Goal: Information Seeking & Learning: Check status

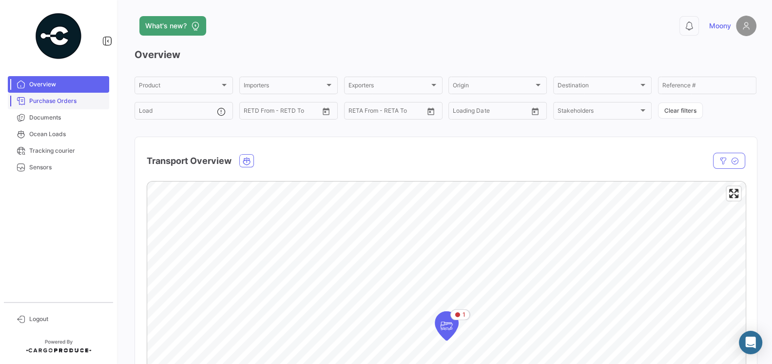
click at [68, 102] on span "Purchase Orders" at bounding box center [67, 100] width 76 height 9
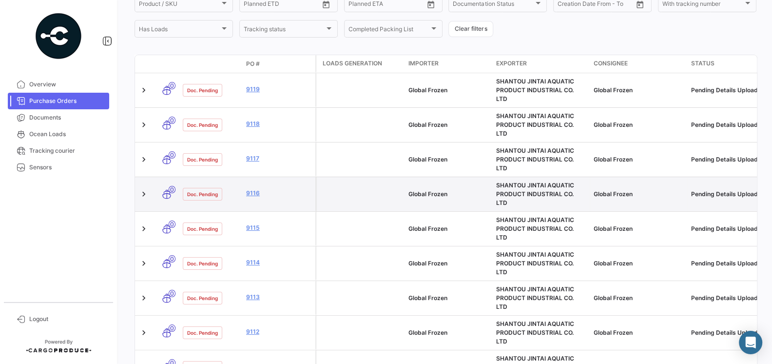
scroll to position [154, 0]
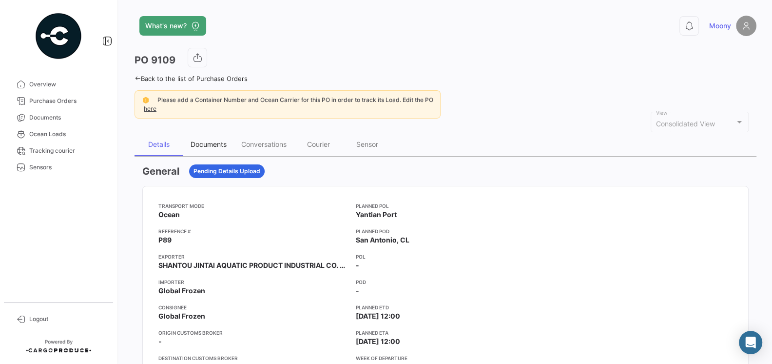
click at [214, 143] on div "Documents" at bounding box center [209, 144] width 36 height 8
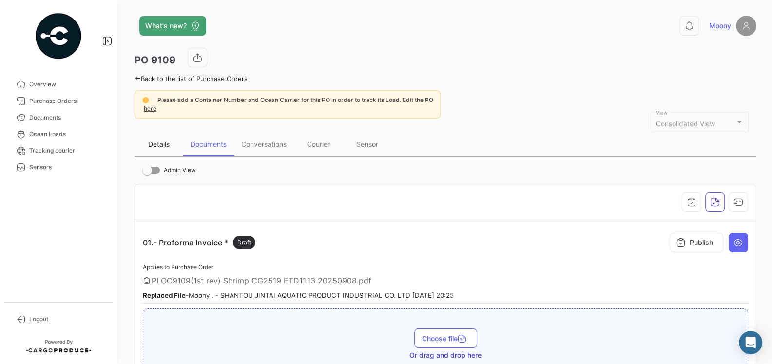
click at [162, 144] on div "Details" at bounding box center [158, 144] width 21 height 8
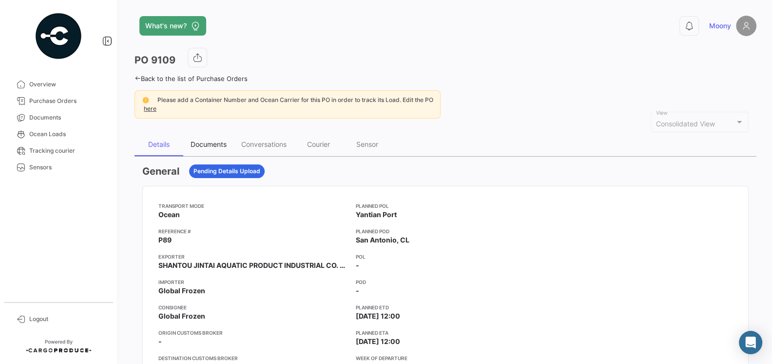
click at [215, 140] on div "Documents" at bounding box center [209, 144] width 36 height 8
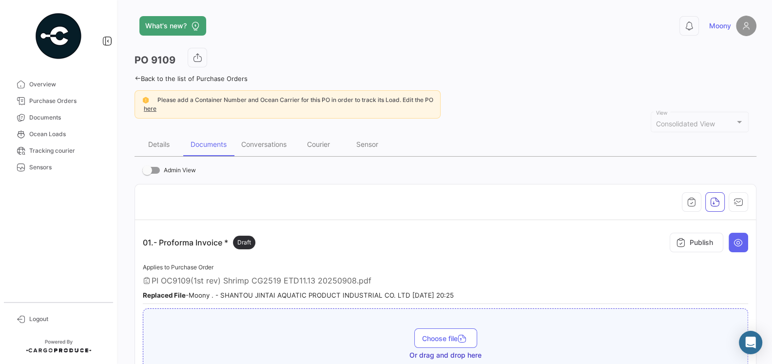
click at [331, 211] on th at bounding box center [445, 202] width 621 height 36
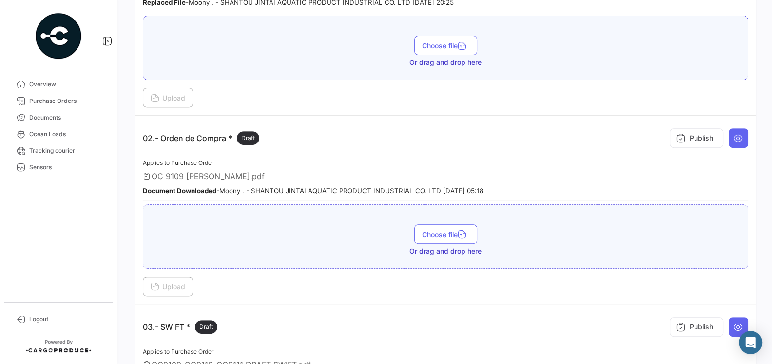
scroll to position [306, 0]
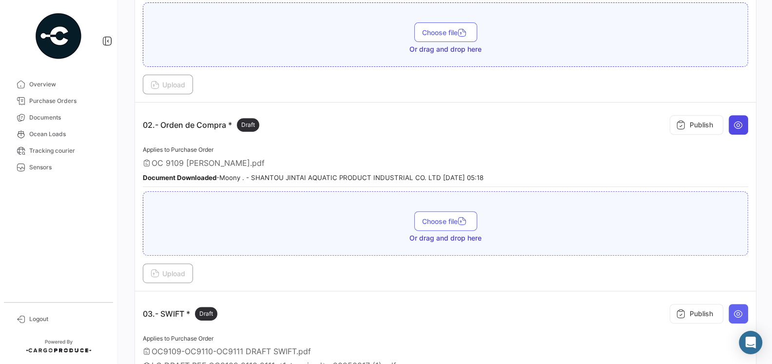
click at [745, 121] on button at bounding box center [738, 124] width 19 height 19
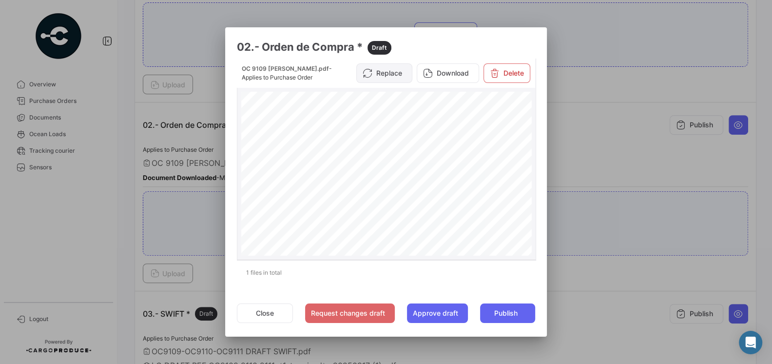
click at [390, 79] on button "Replace" at bounding box center [384, 72] width 56 height 19
click at [270, 312] on button "Close" at bounding box center [265, 312] width 56 height 19
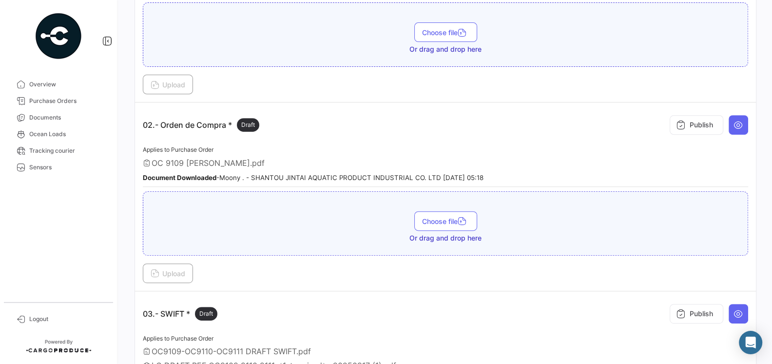
click at [327, 138] on app-document-grouped "02.- Orden de Compra * Draft Publish Applies to Purchase Order OC 9109 SHANTOU …" at bounding box center [445, 196] width 605 height 172
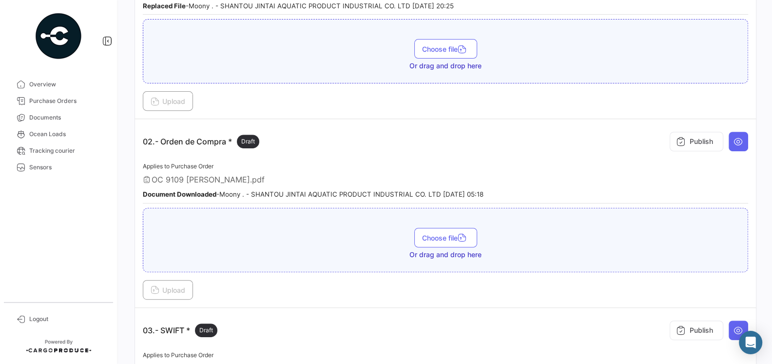
scroll to position [290, 0]
click at [736, 139] on icon at bounding box center [738, 140] width 10 height 10
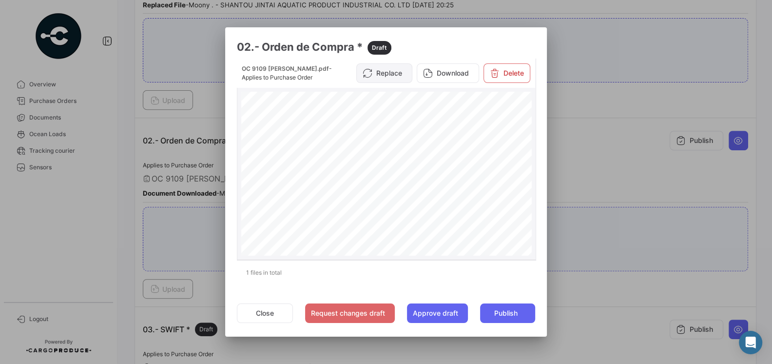
click at [397, 81] on button "Replace" at bounding box center [384, 72] width 56 height 19
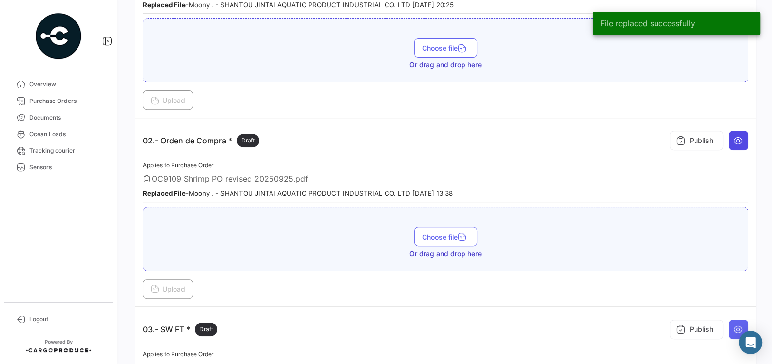
click at [737, 138] on icon at bounding box center [738, 140] width 10 height 10
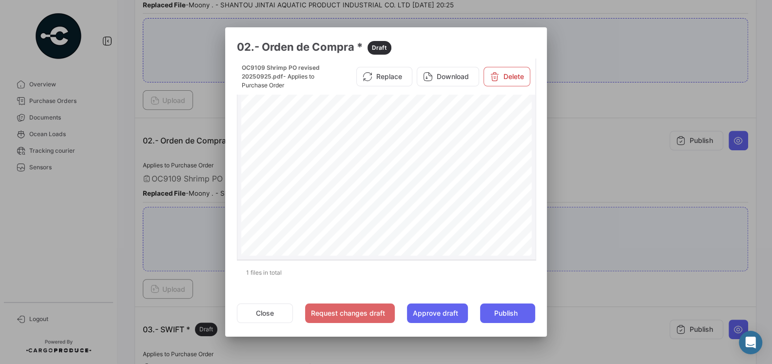
scroll to position [193, 0]
click at [281, 308] on button "Close" at bounding box center [265, 312] width 56 height 19
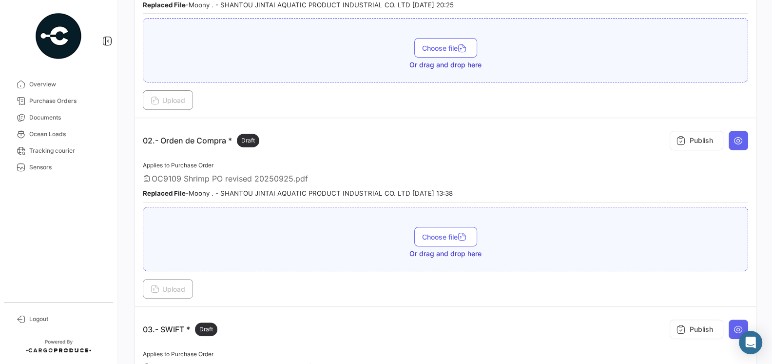
click at [378, 174] on div "OC9109 Shrimp PO revised 20250925.pdf" at bounding box center [445, 179] width 605 height 10
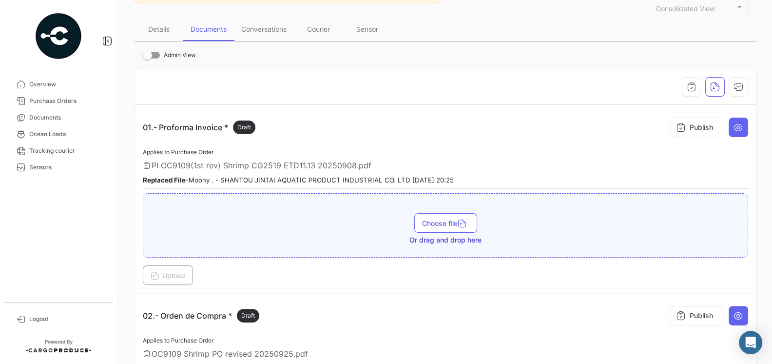
scroll to position [0, 0]
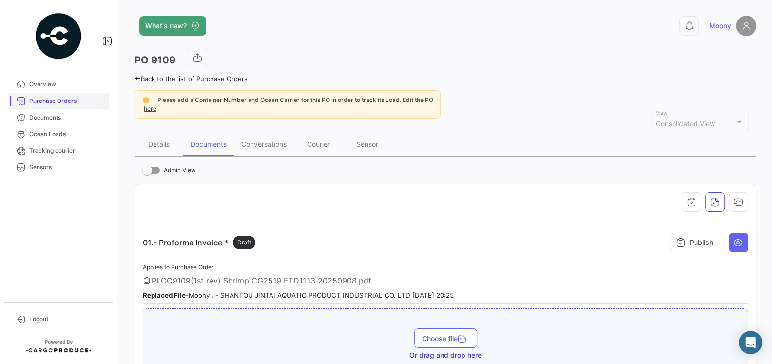
click at [51, 96] on span "Purchase Orders" at bounding box center [67, 100] width 76 height 9
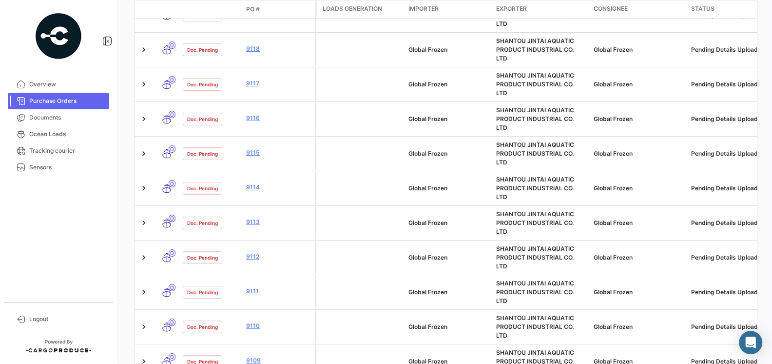
scroll to position [273, 0]
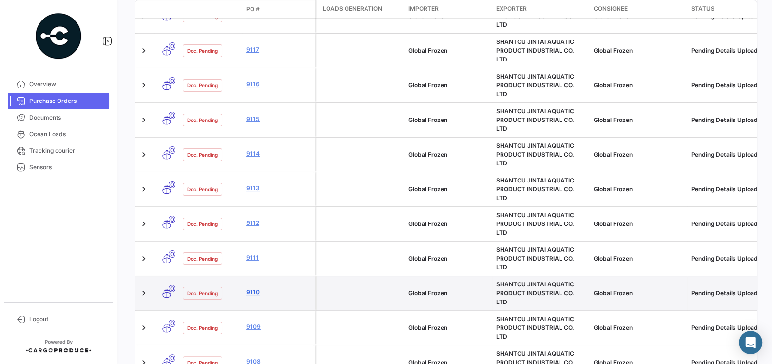
click at [254, 288] on link "9110" at bounding box center [278, 292] width 65 height 9
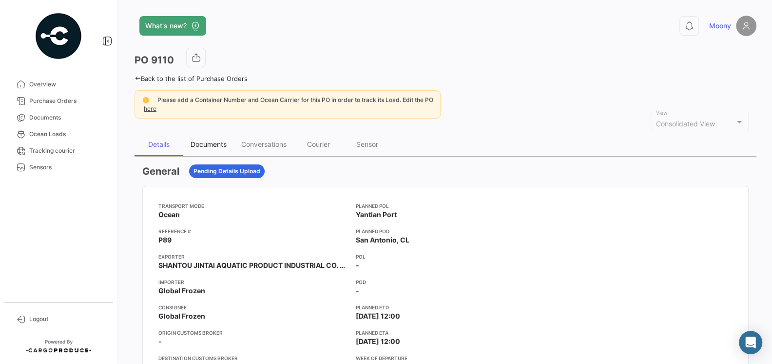
click at [201, 144] on div "Documents" at bounding box center [209, 144] width 36 height 8
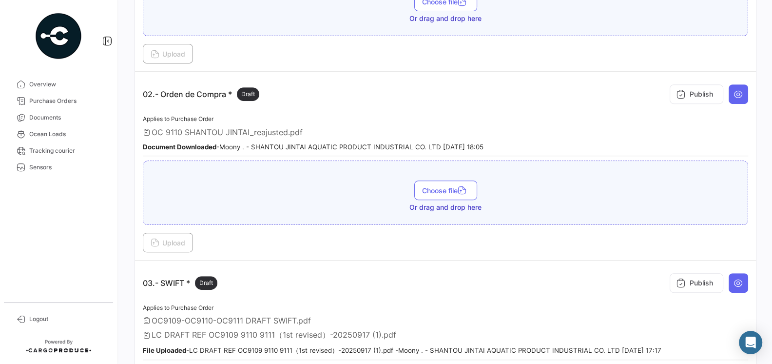
scroll to position [293, 0]
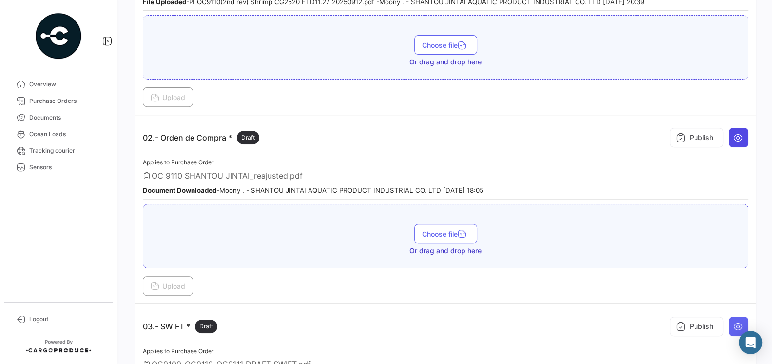
click at [736, 138] on icon at bounding box center [738, 138] width 10 height 10
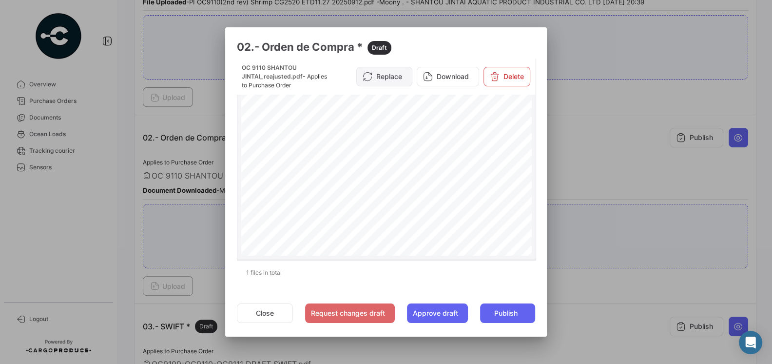
click at [401, 77] on button "Replace" at bounding box center [384, 76] width 56 height 19
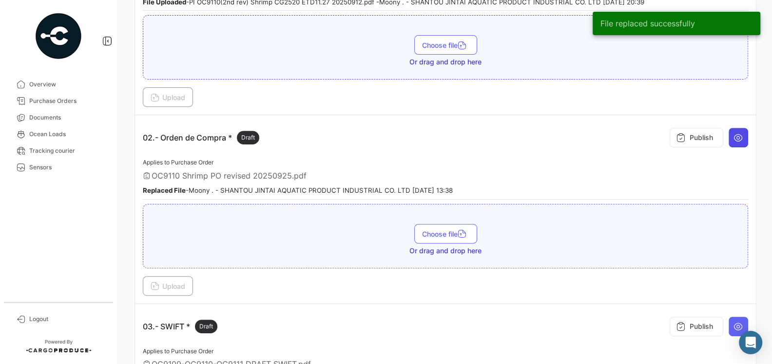
click at [737, 137] on icon at bounding box center [738, 138] width 10 height 10
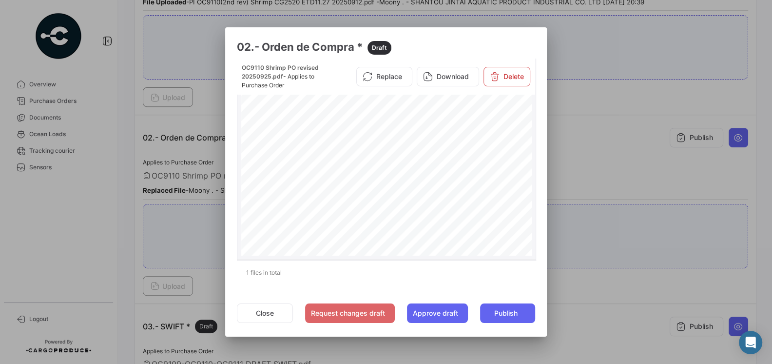
scroll to position [96, 0]
click at [624, 151] on div at bounding box center [386, 182] width 772 height 364
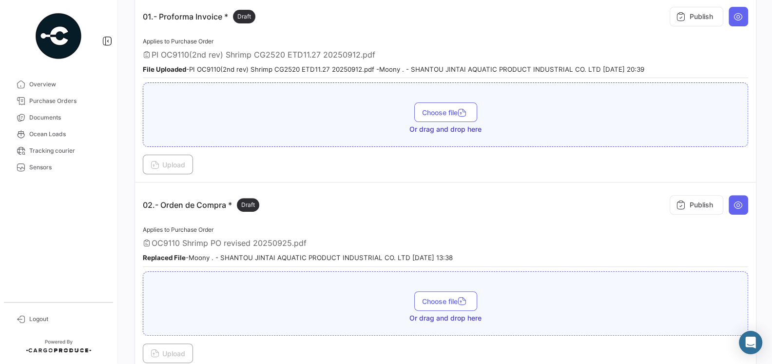
scroll to position [111, 0]
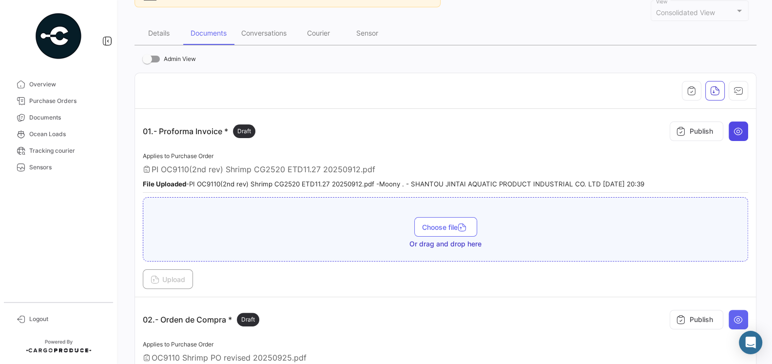
click at [742, 126] on icon at bounding box center [738, 131] width 10 height 10
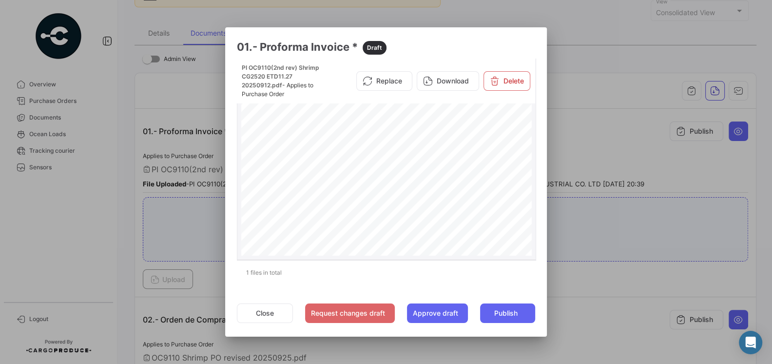
scroll to position [169, 0]
click at [275, 309] on button "Close" at bounding box center [265, 312] width 56 height 19
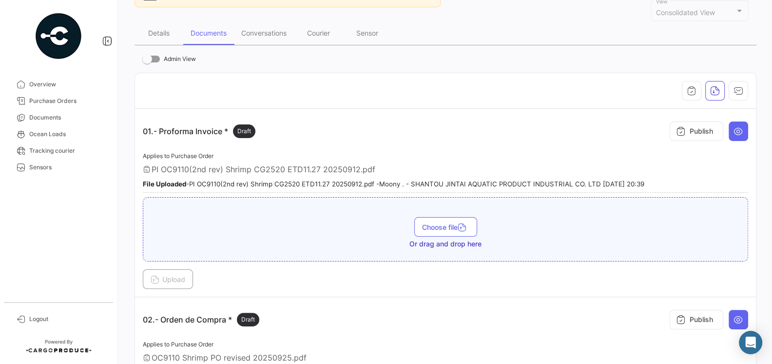
scroll to position [0, 0]
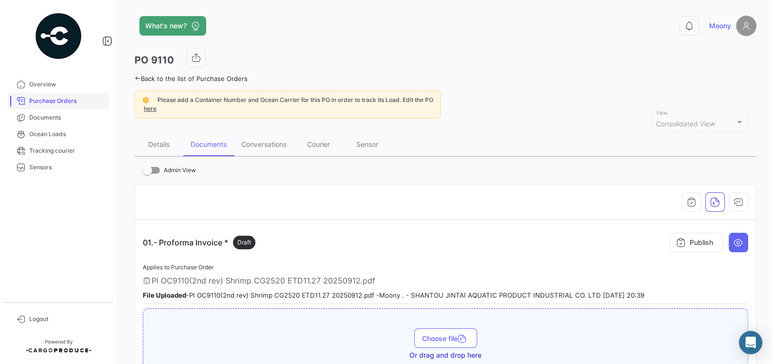
click at [38, 101] on span "Purchase Orders" at bounding box center [67, 100] width 76 height 9
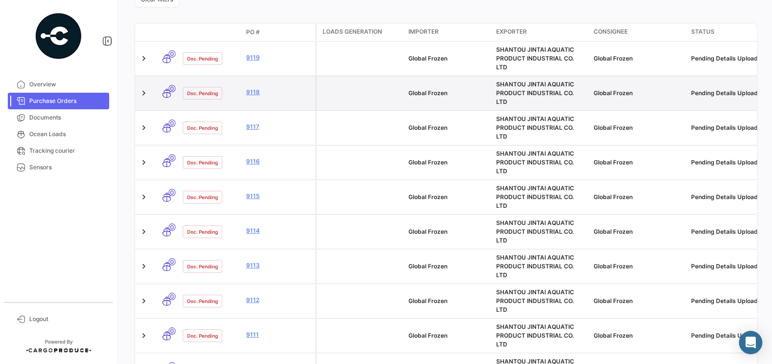
scroll to position [196, 0]
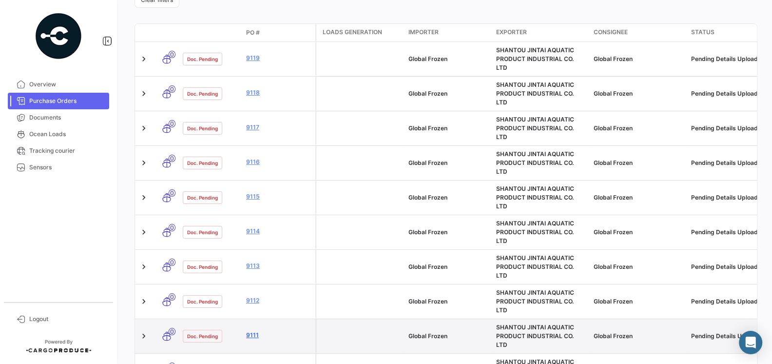
click at [254, 330] on link "9111" at bounding box center [278, 334] width 65 height 9
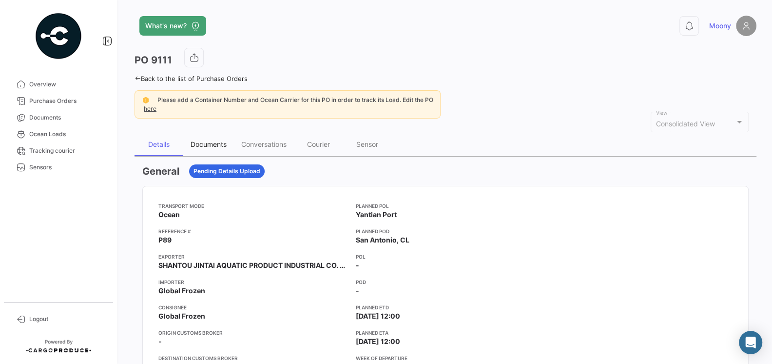
click at [200, 146] on div "Documents" at bounding box center [209, 144] width 36 height 8
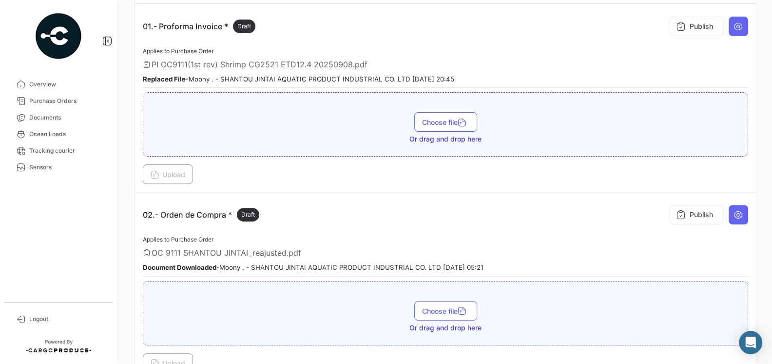
scroll to position [237, 0]
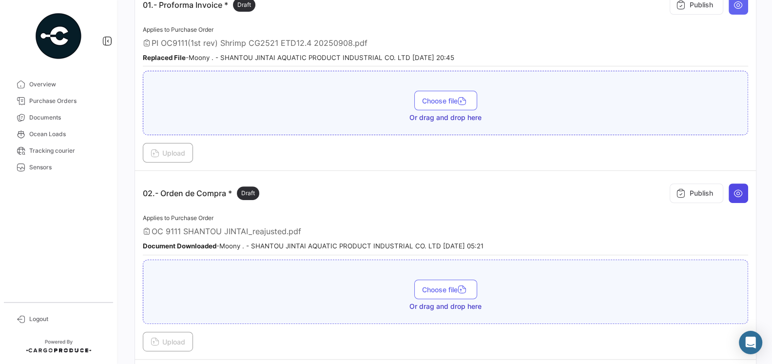
click at [733, 188] on icon at bounding box center [738, 193] width 10 height 10
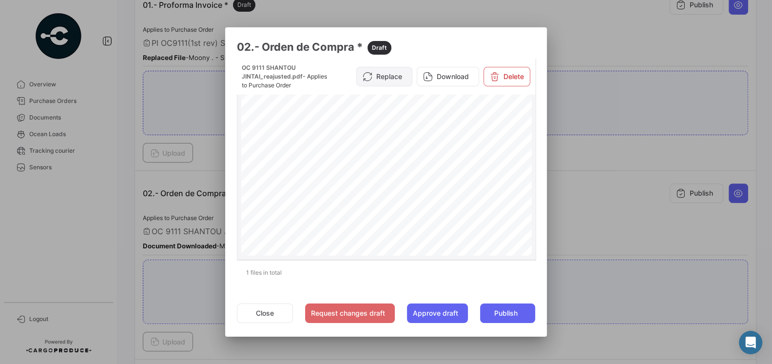
click at [392, 77] on button "Replace" at bounding box center [384, 76] width 56 height 19
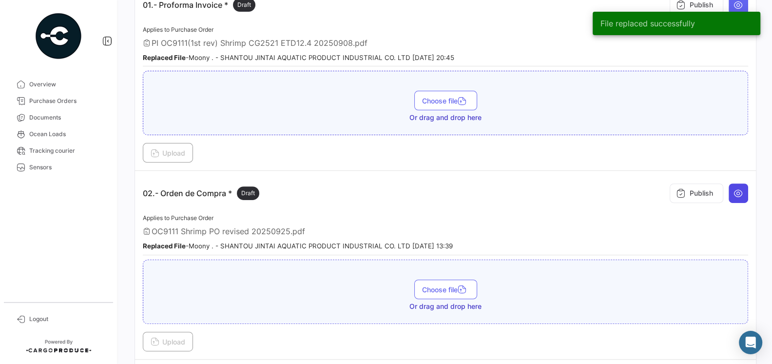
click at [738, 188] on icon at bounding box center [738, 193] width 10 height 10
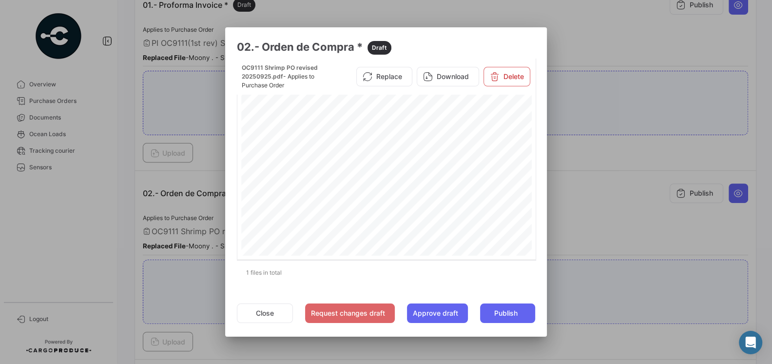
scroll to position [123, 0]
click at [594, 191] on div at bounding box center [386, 182] width 772 height 364
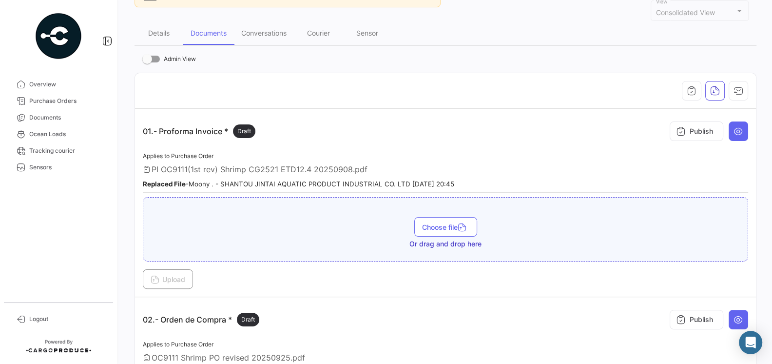
scroll to position [74, 0]
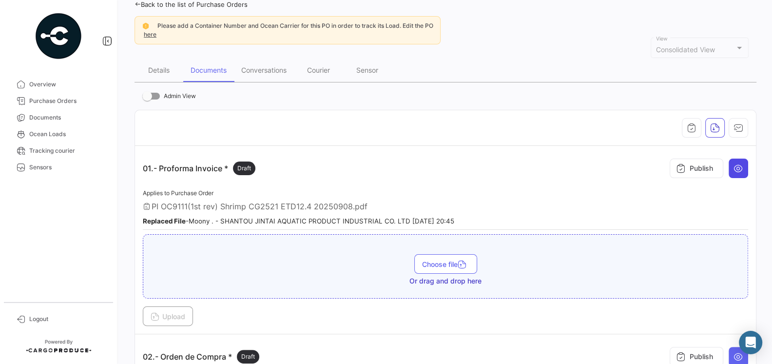
click at [740, 173] on button at bounding box center [738, 167] width 19 height 19
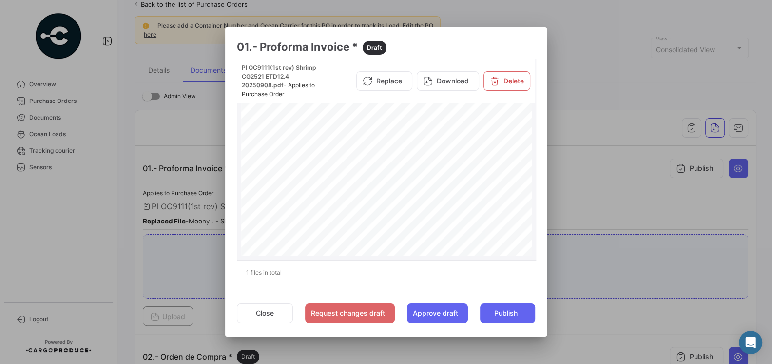
scroll to position [123, 0]
click at [265, 311] on button "Close" at bounding box center [265, 312] width 56 height 19
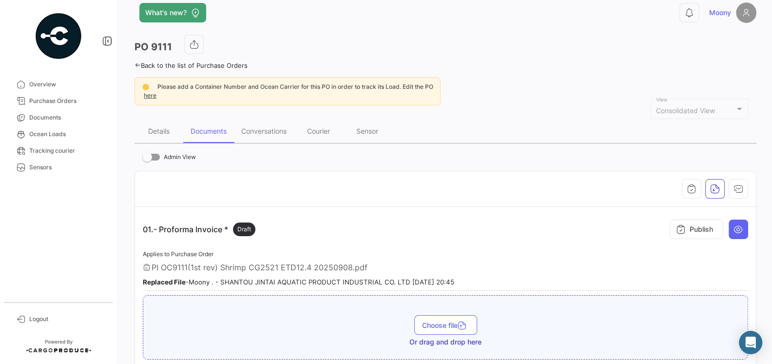
scroll to position [3, 0]
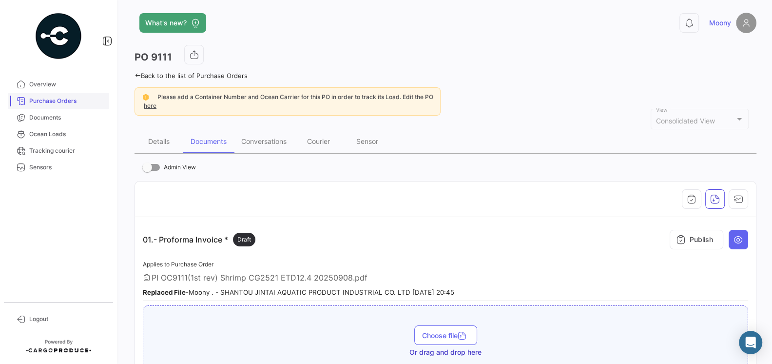
click at [48, 104] on span "Purchase Orders" at bounding box center [67, 100] width 76 height 9
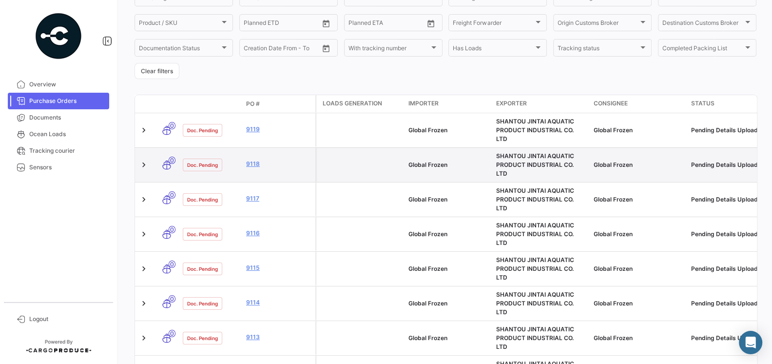
scroll to position [127, 0]
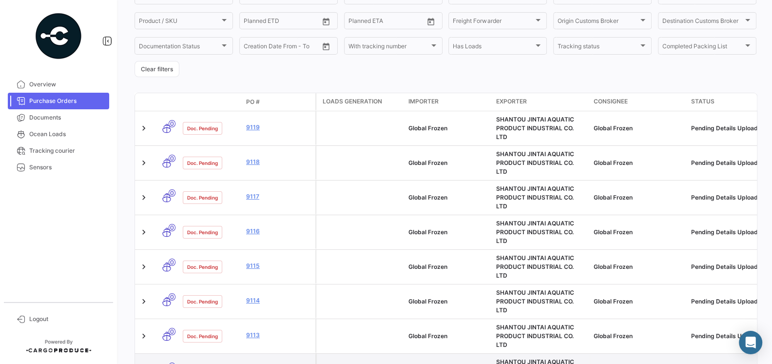
click at [250, 363] on link "9112" at bounding box center [278, 369] width 65 height 9
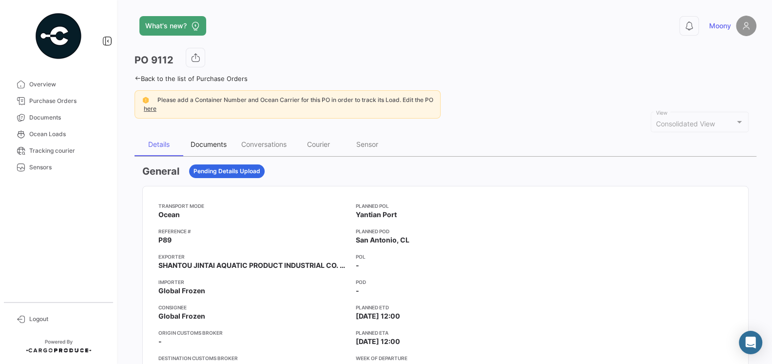
click at [210, 147] on div "Documents" at bounding box center [209, 144] width 36 height 8
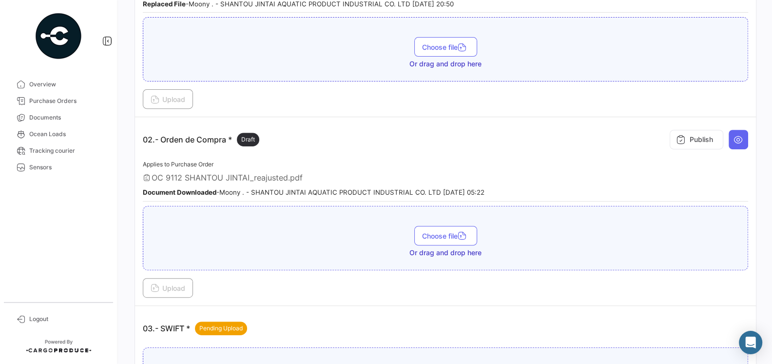
scroll to position [413, 0]
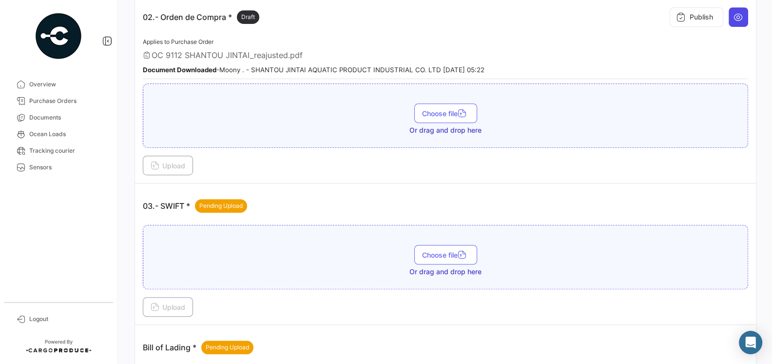
click at [736, 12] on icon at bounding box center [738, 17] width 10 height 10
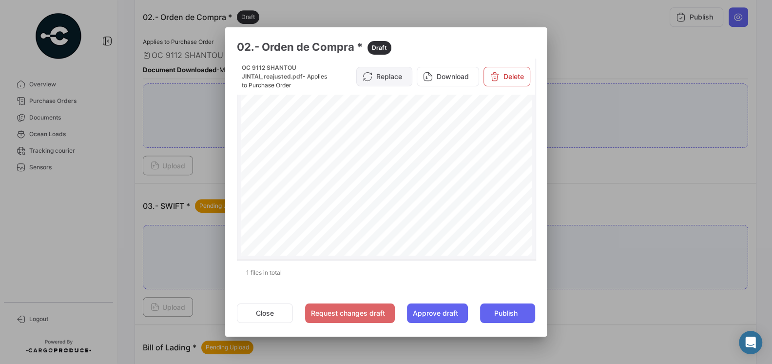
click at [395, 76] on button "Replace" at bounding box center [384, 76] width 56 height 19
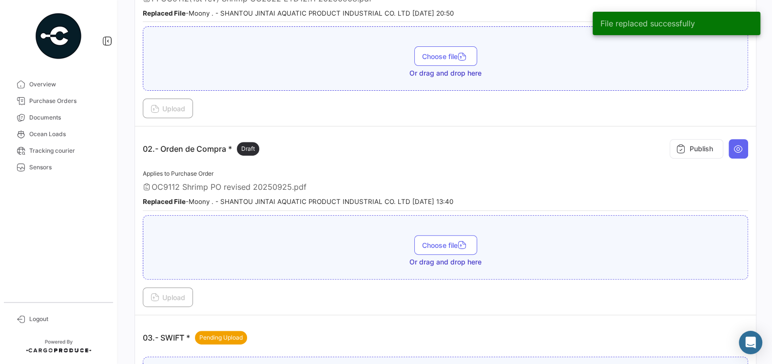
scroll to position [206, 0]
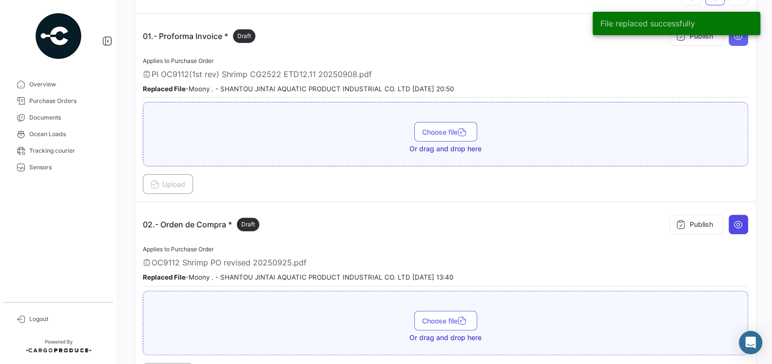
click at [740, 221] on icon at bounding box center [738, 224] width 10 height 10
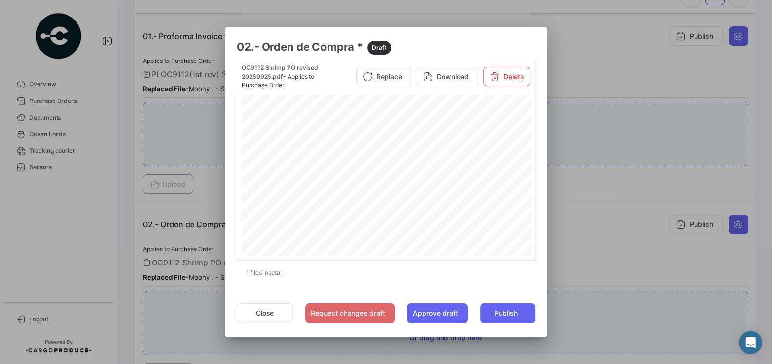
scroll to position [114, 0]
click at [573, 216] on div at bounding box center [386, 182] width 772 height 364
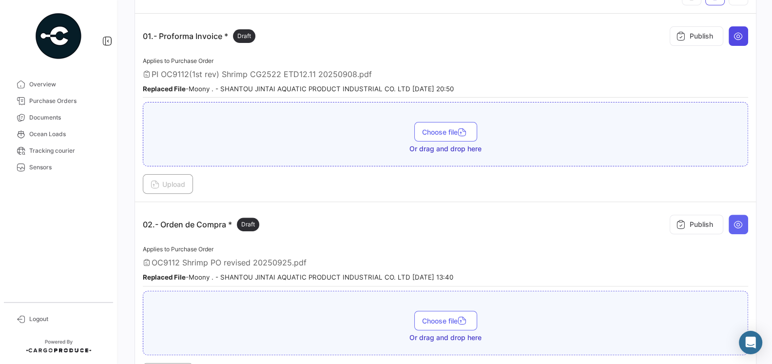
click at [733, 40] on button at bounding box center [738, 35] width 19 height 19
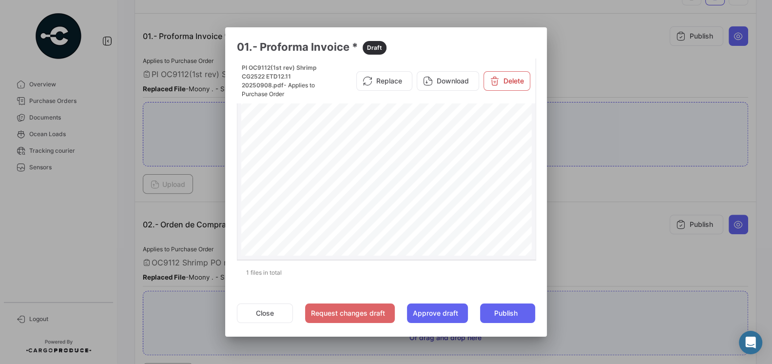
scroll to position [129, 0]
click at [263, 315] on button "Close" at bounding box center [265, 312] width 56 height 19
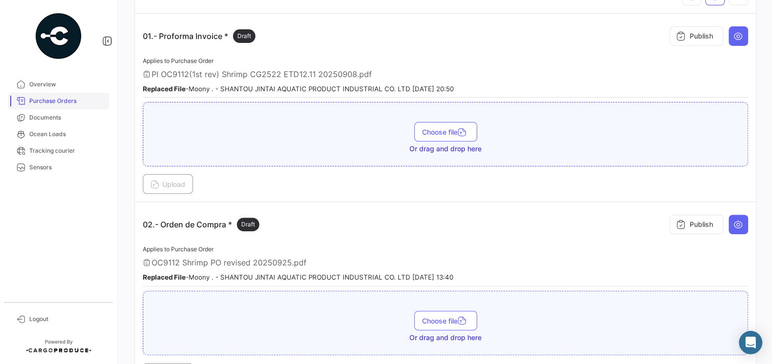
click at [78, 103] on span "Purchase Orders" at bounding box center [67, 100] width 76 height 9
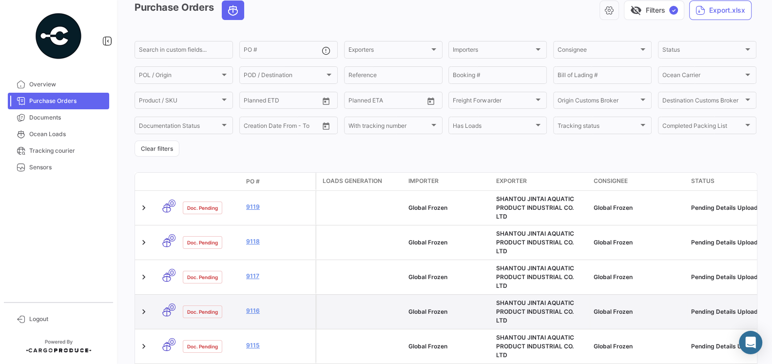
scroll to position [49, 0]
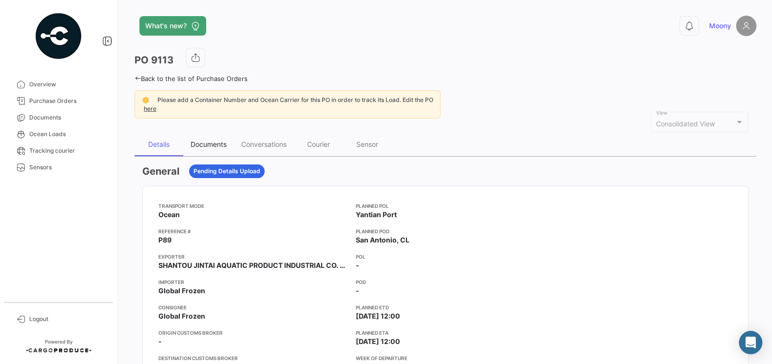
click at [195, 140] on div "Documents" at bounding box center [209, 144] width 36 height 8
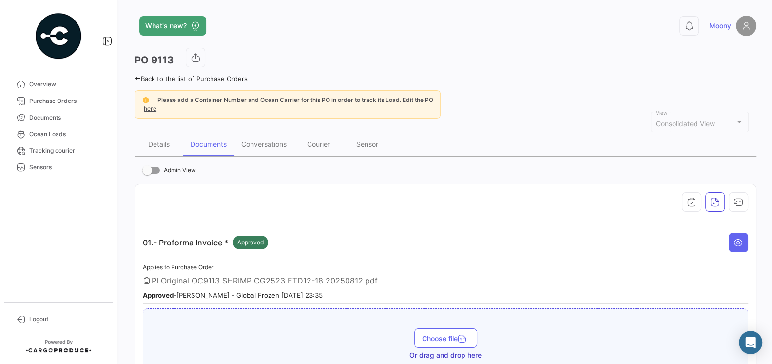
scroll to position [176, 0]
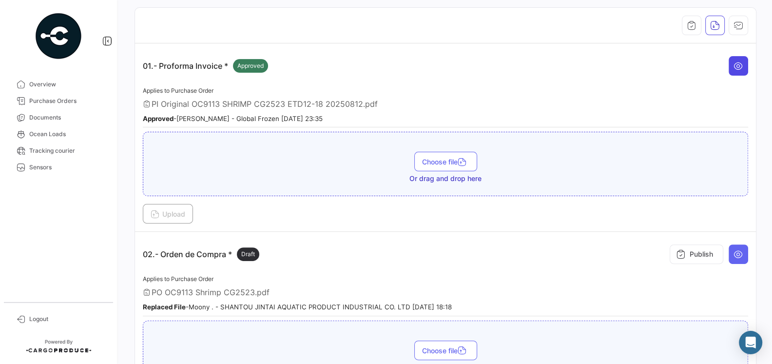
click at [739, 56] on button at bounding box center [738, 65] width 19 height 19
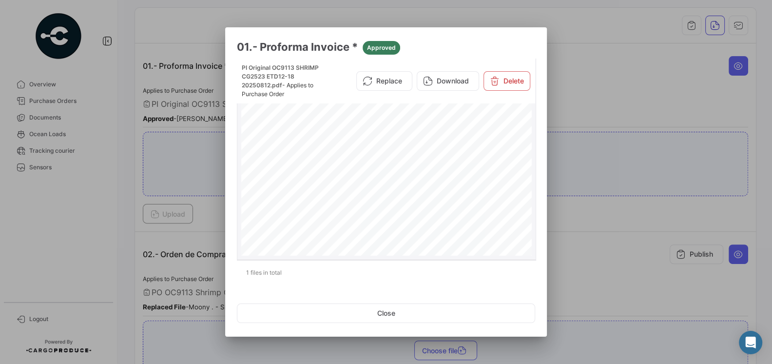
scroll to position [183, 0]
click at [614, 247] on div at bounding box center [386, 182] width 772 height 364
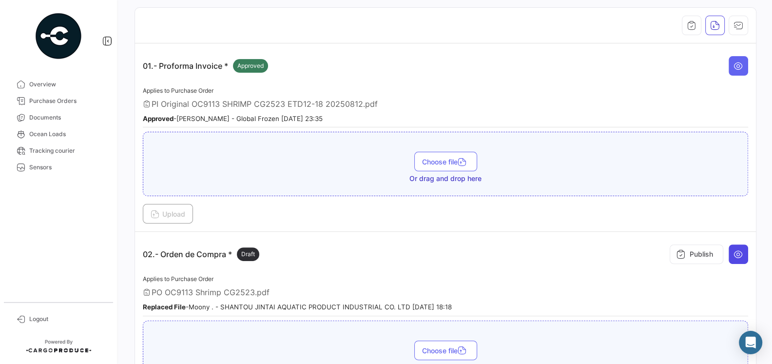
click at [736, 249] on icon at bounding box center [738, 254] width 10 height 10
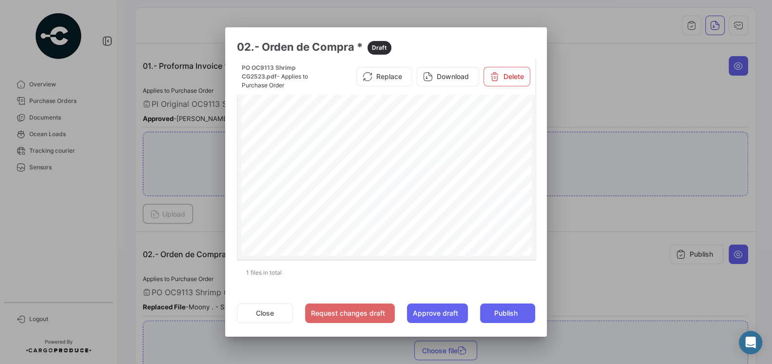
scroll to position [127, 0]
click at [584, 233] on div at bounding box center [386, 182] width 772 height 364
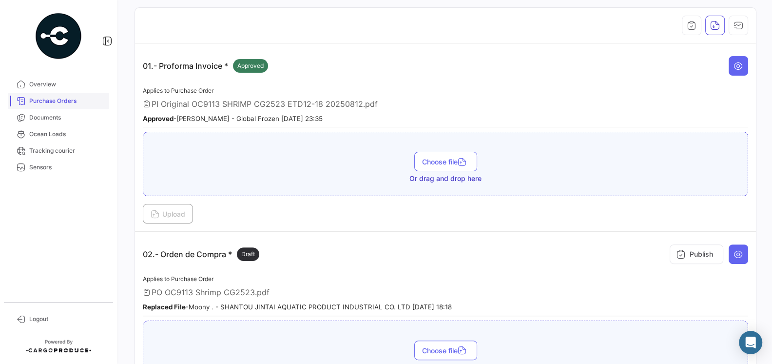
click at [57, 104] on span "Purchase Orders" at bounding box center [67, 100] width 76 height 9
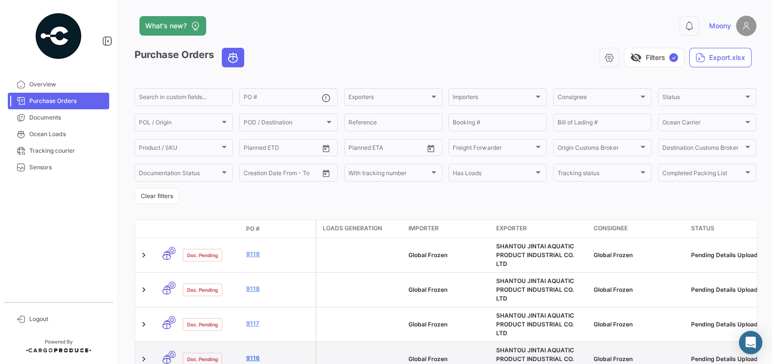
scroll to position [42, 0]
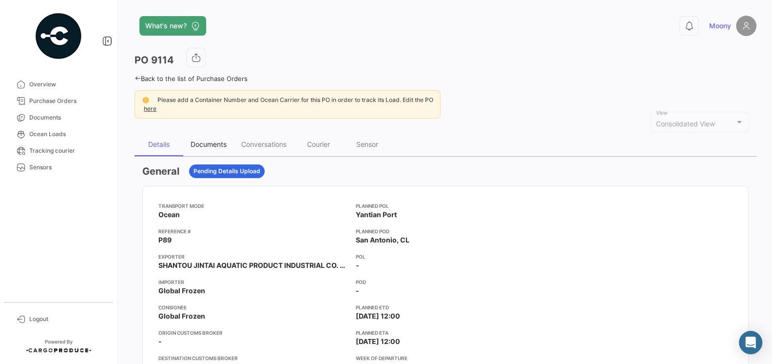
click at [199, 137] on div "Documents" at bounding box center [208, 144] width 51 height 23
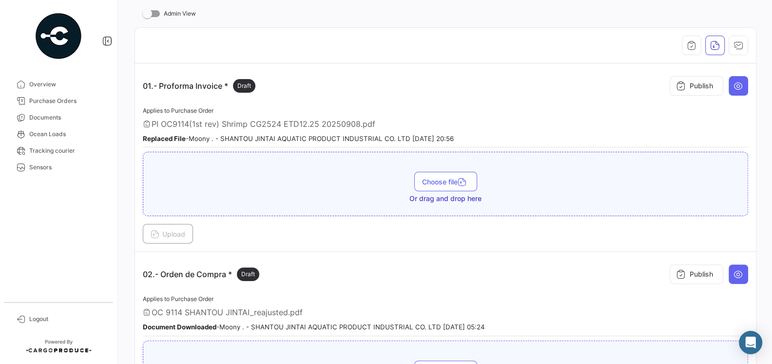
scroll to position [224, 0]
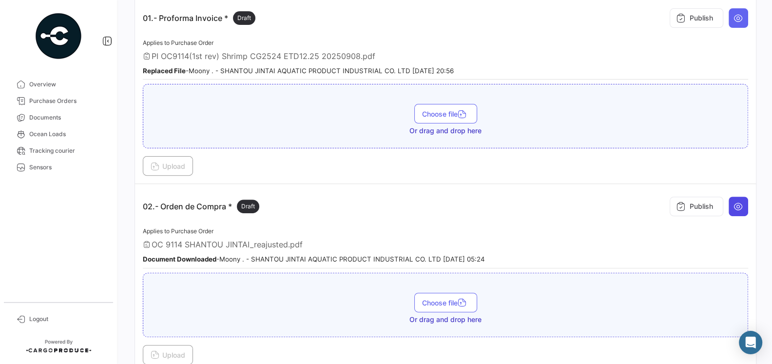
click at [741, 201] on icon at bounding box center [738, 206] width 10 height 10
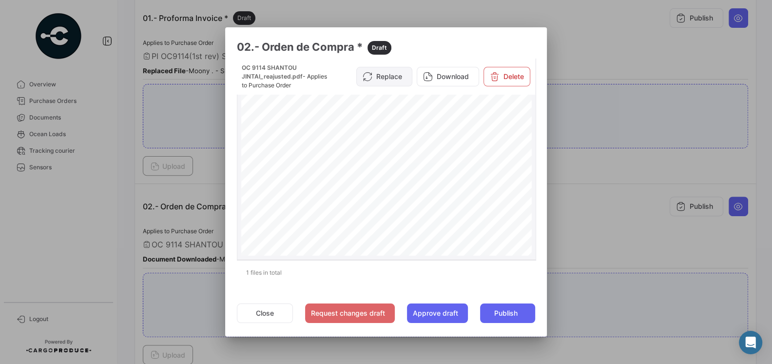
click at [390, 74] on button "Replace" at bounding box center [384, 76] width 56 height 19
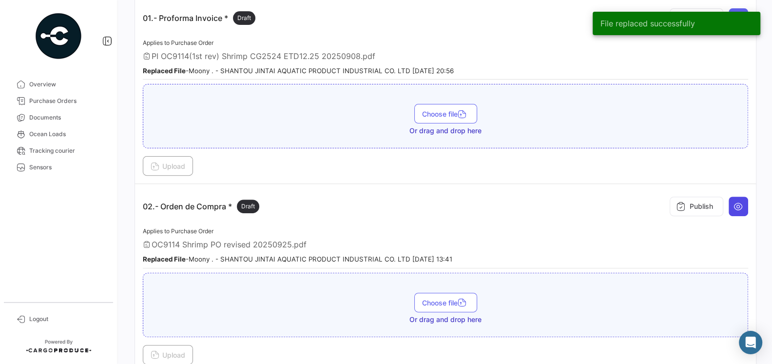
click at [735, 211] on button at bounding box center [738, 205] width 19 height 19
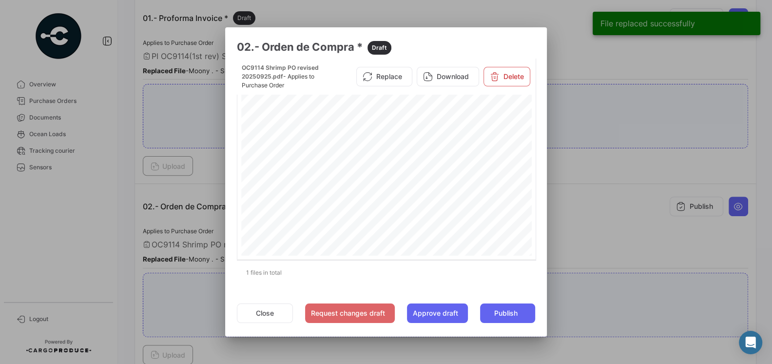
scroll to position [78, 0]
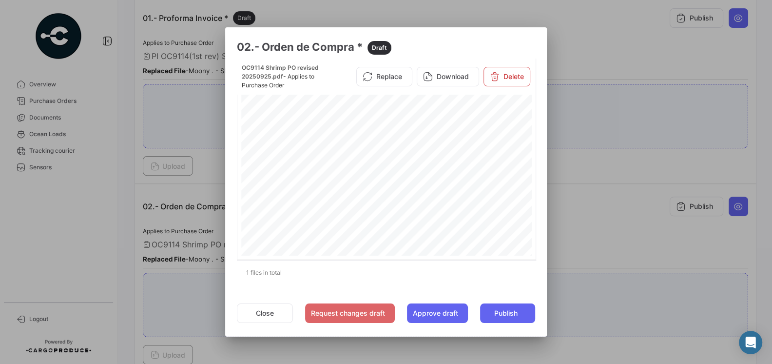
click at [570, 212] on div at bounding box center [386, 182] width 772 height 364
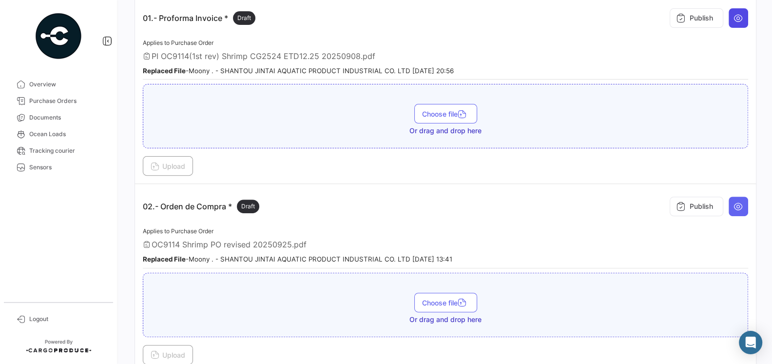
click at [737, 13] on icon at bounding box center [738, 18] width 10 height 10
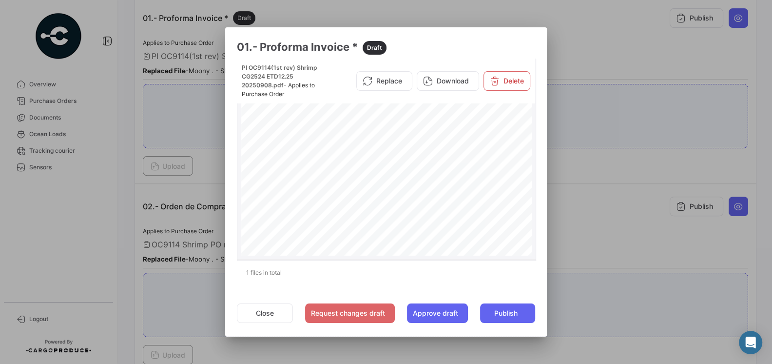
scroll to position [84, 0]
click at [590, 204] on div at bounding box center [386, 182] width 772 height 364
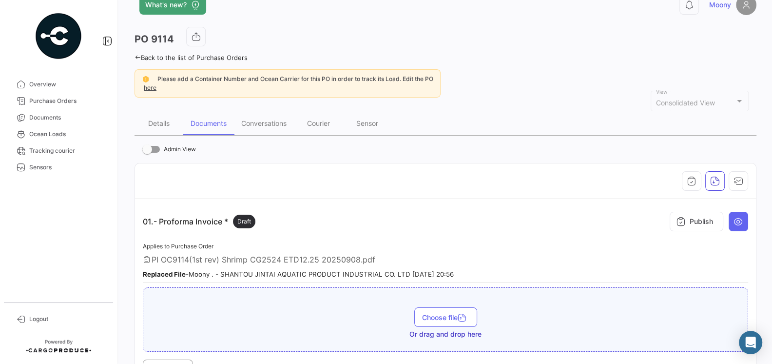
scroll to position [0, 0]
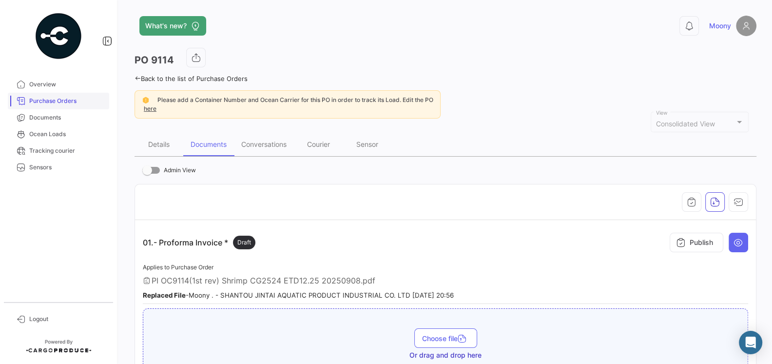
click at [60, 102] on span "Purchase Orders" at bounding box center [67, 100] width 76 height 9
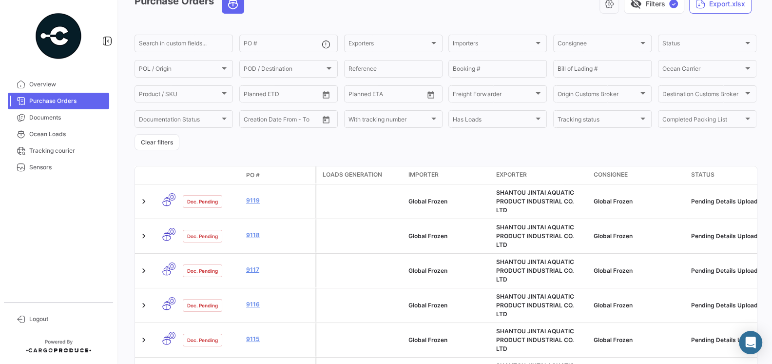
scroll to position [55, 0]
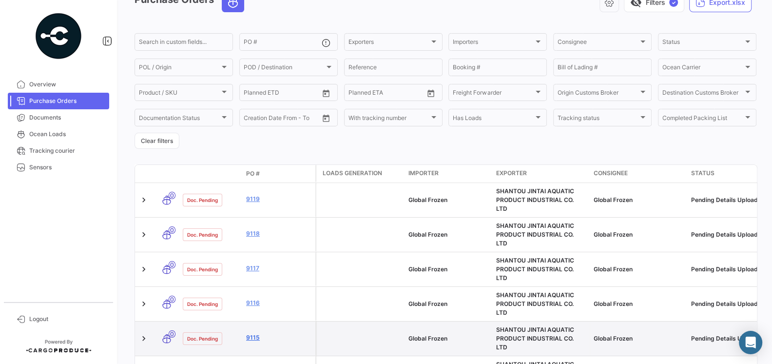
click at [254, 333] on link "9115" at bounding box center [278, 337] width 65 height 9
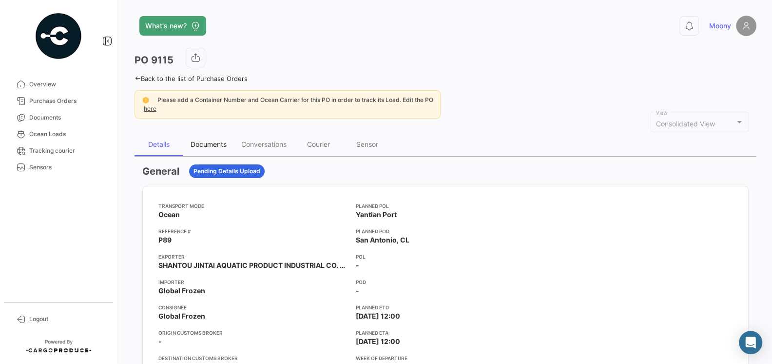
click at [206, 146] on div "Documents" at bounding box center [209, 144] width 36 height 8
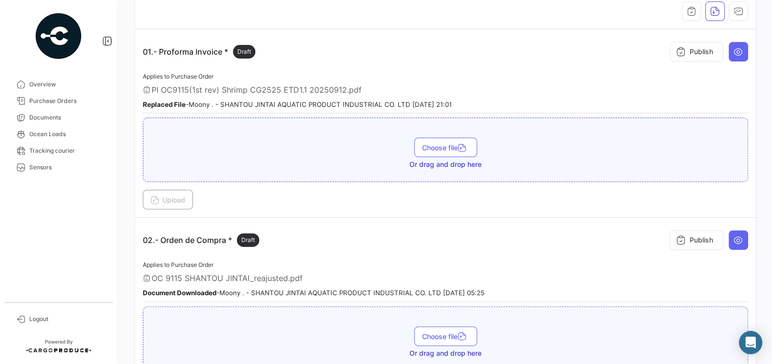
scroll to position [193, 0]
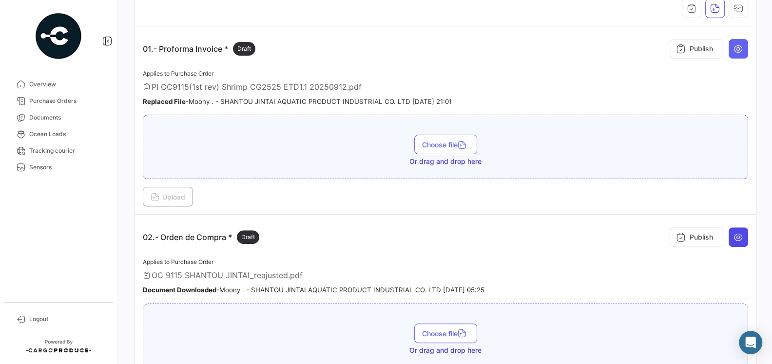
click at [742, 233] on icon at bounding box center [738, 237] width 10 height 10
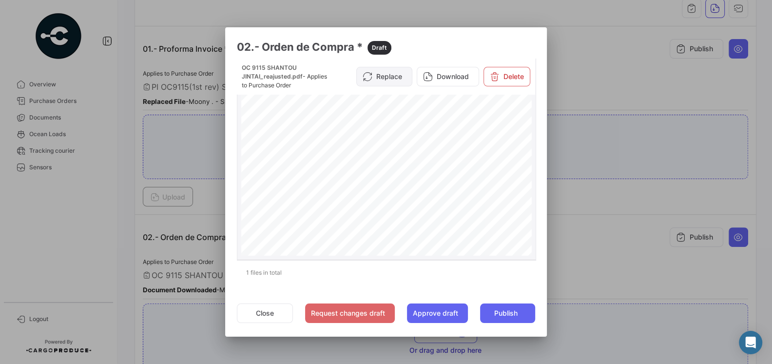
click at [397, 77] on button "Replace" at bounding box center [384, 76] width 56 height 19
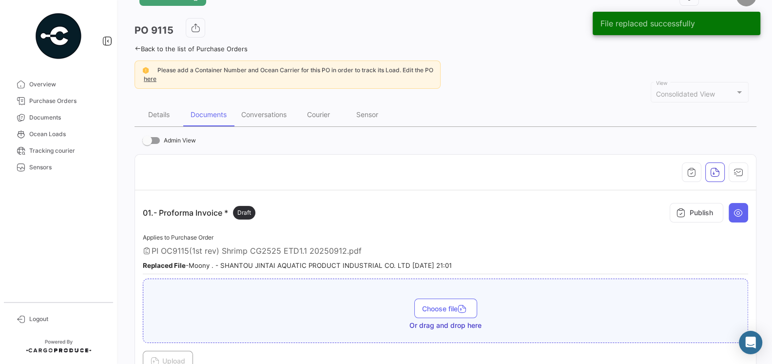
scroll to position [0, 0]
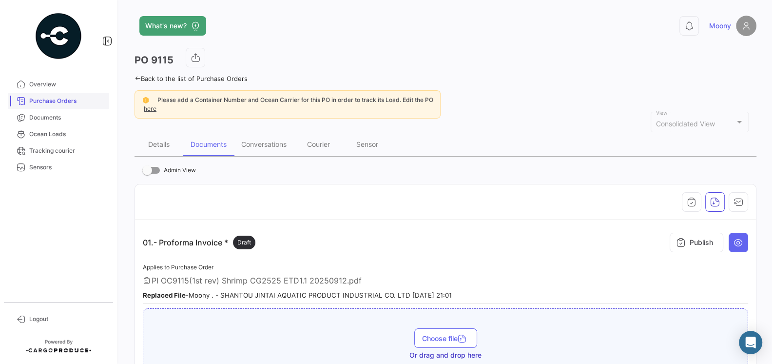
click at [42, 97] on span "Purchase Orders" at bounding box center [67, 100] width 76 height 9
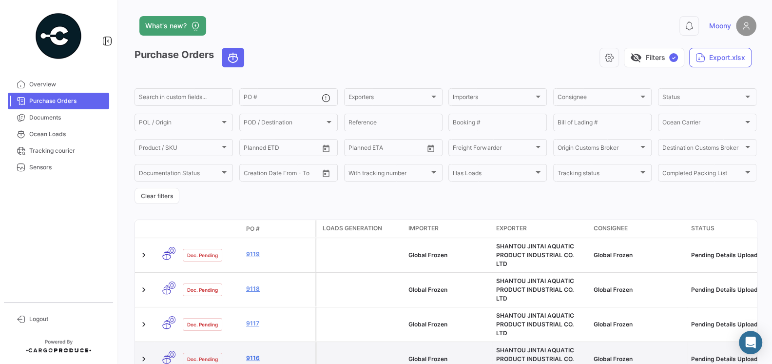
click at [251, 353] on link "9116" at bounding box center [278, 357] width 65 height 9
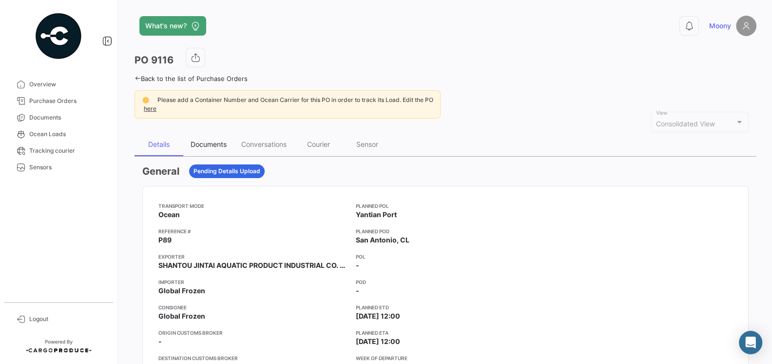
click at [202, 137] on div "Documents" at bounding box center [208, 144] width 51 height 23
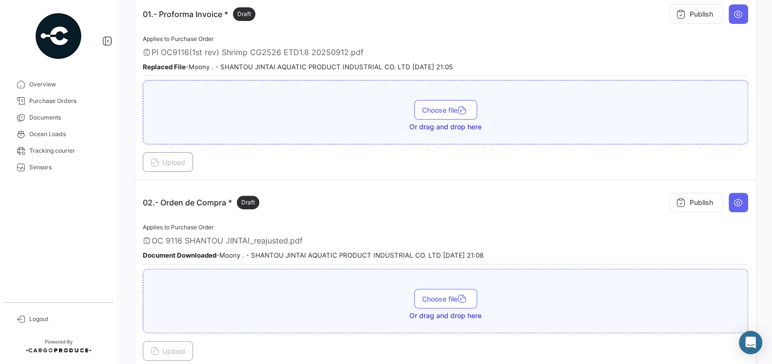
scroll to position [232, 0]
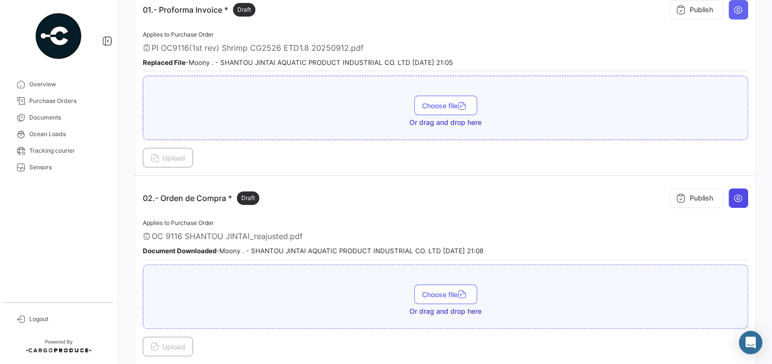
click at [743, 193] on icon at bounding box center [738, 198] width 10 height 10
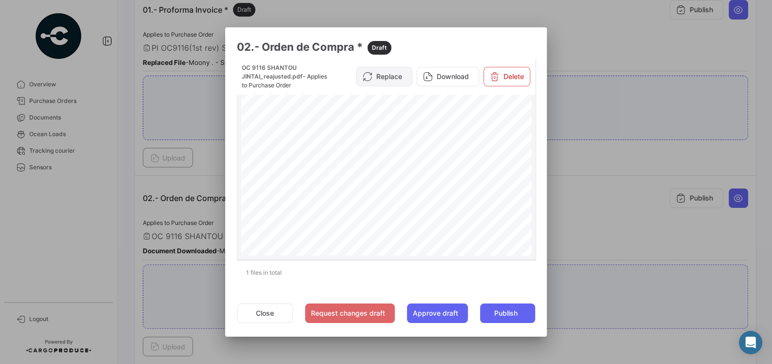
click at [401, 76] on button "Replace" at bounding box center [384, 76] width 56 height 19
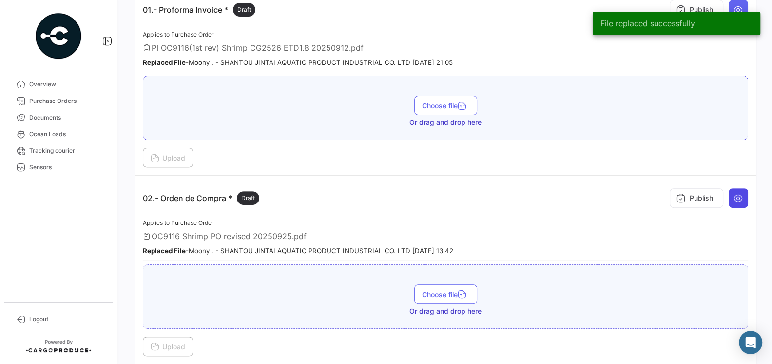
click at [745, 198] on button at bounding box center [738, 197] width 19 height 19
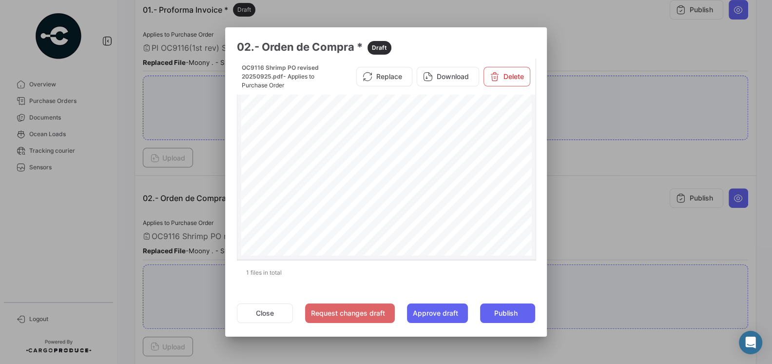
scroll to position [3, 0]
click at [620, 217] on div at bounding box center [386, 182] width 772 height 364
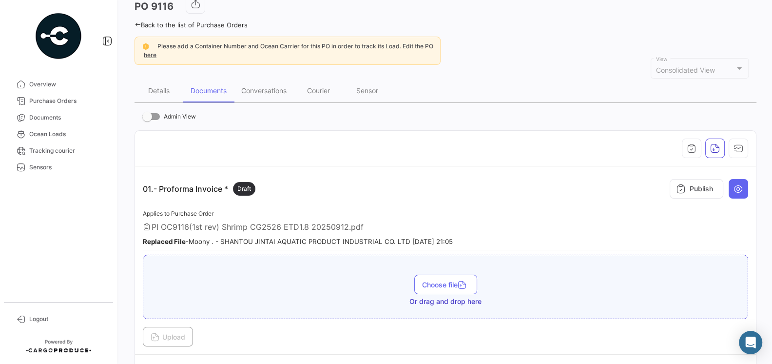
scroll to position [6, 0]
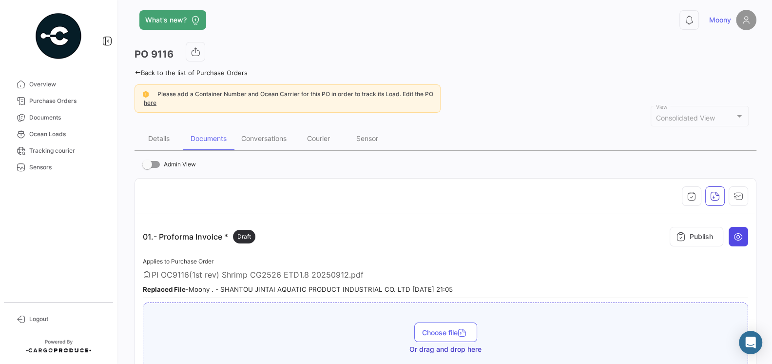
click at [743, 235] on button at bounding box center [738, 236] width 19 height 19
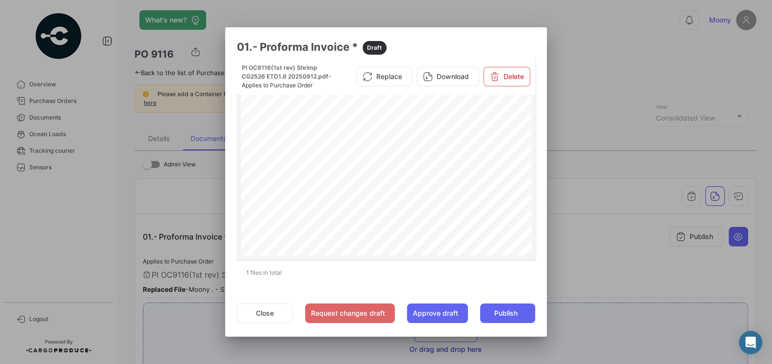
scroll to position [181, 0]
click at [590, 210] on div at bounding box center [386, 182] width 772 height 364
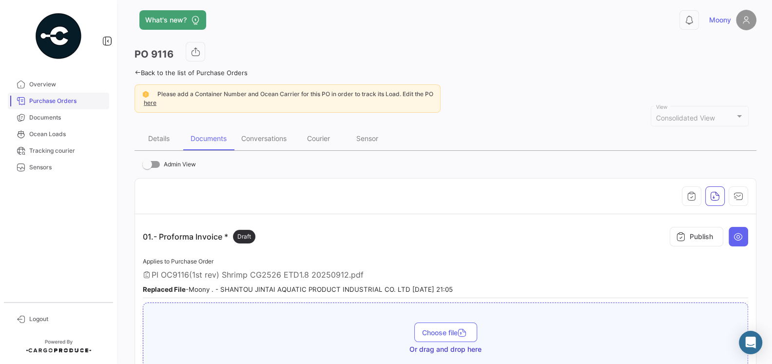
click at [51, 95] on link "Purchase Orders" at bounding box center [58, 101] width 101 height 17
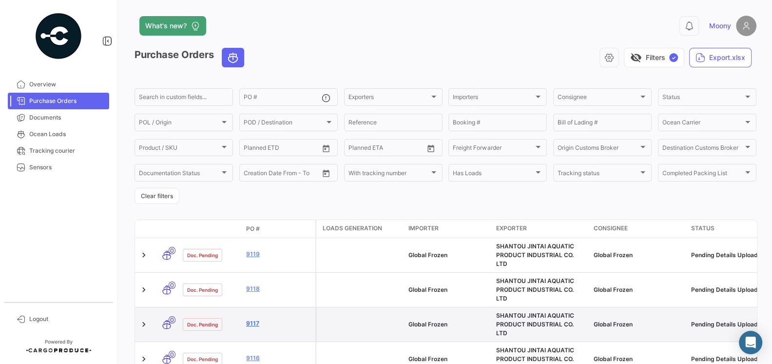
click at [252, 319] on link "9117" at bounding box center [278, 323] width 65 height 9
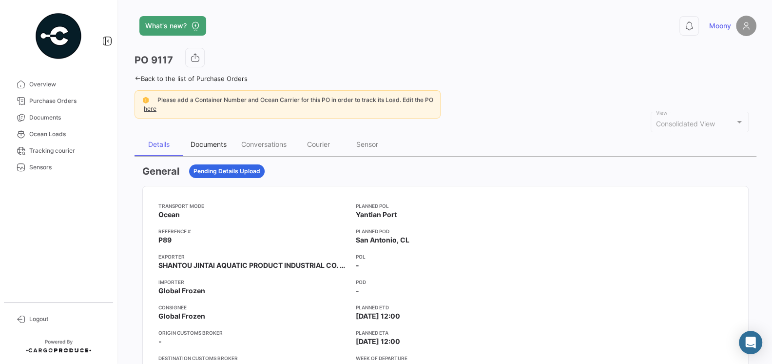
click at [210, 142] on div "Documents" at bounding box center [209, 144] width 36 height 8
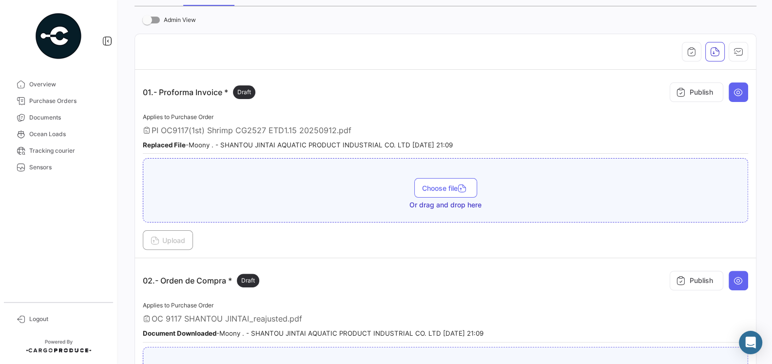
scroll to position [231, 0]
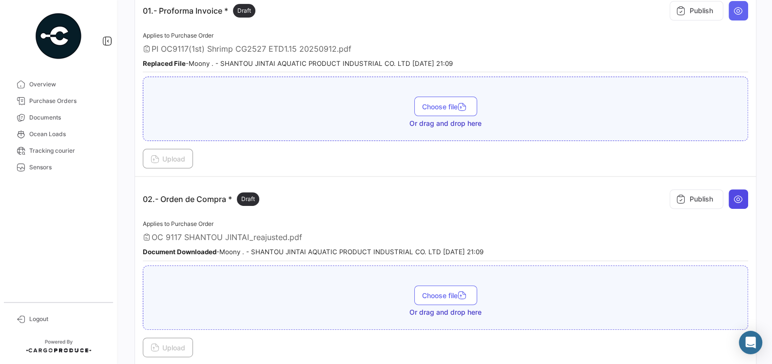
click at [738, 196] on icon at bounding box center [738, 199] width 10 height 10
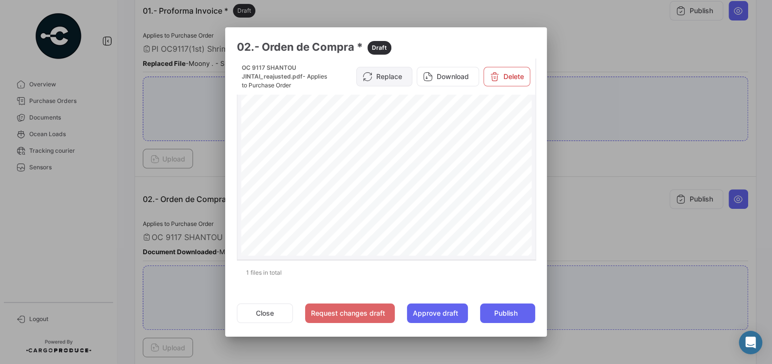
click at [394, 77] on button "Replace" at bounding box center [384, 76] width 56 height 19
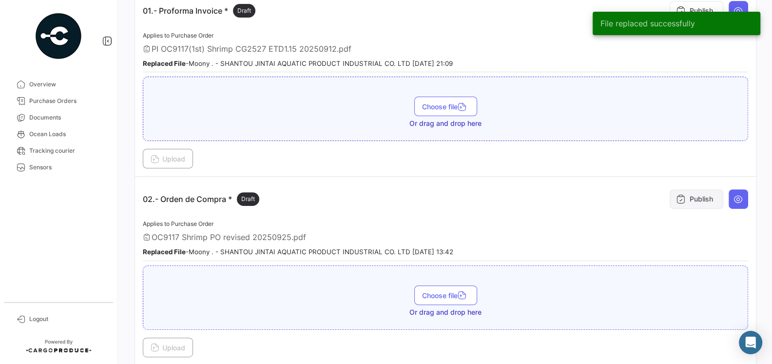
scroll to position [231, 0]
click at [745, 197] on button at bounding box center [738, 199] width 19 height 19
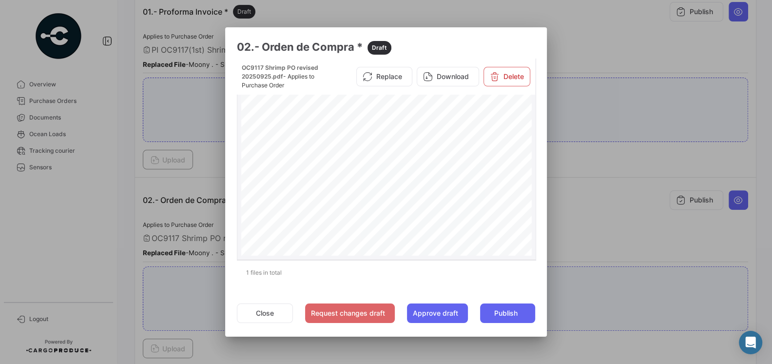
scroll to position [47, 0]
click at [278, 310] on button "Close" at bounding box center [265, 312] width 56 height 19
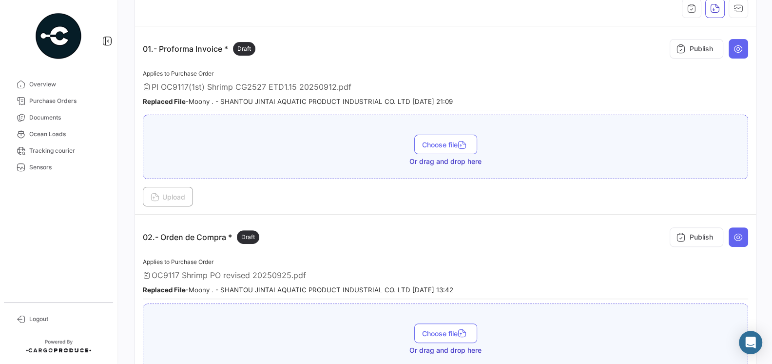
scroll to position [192, 0]
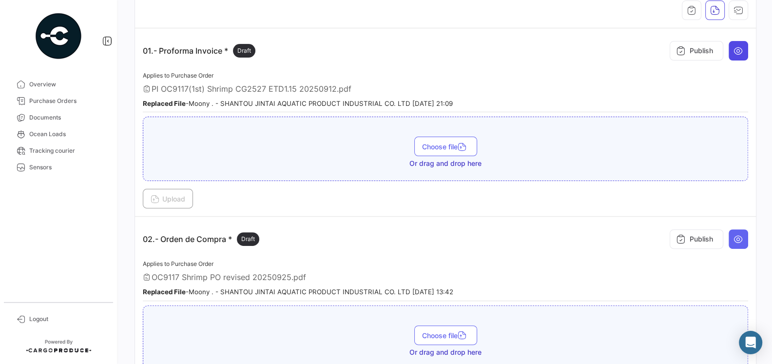
click at [733, 58] on button at bounding box center [738, 50] width 19 height 19
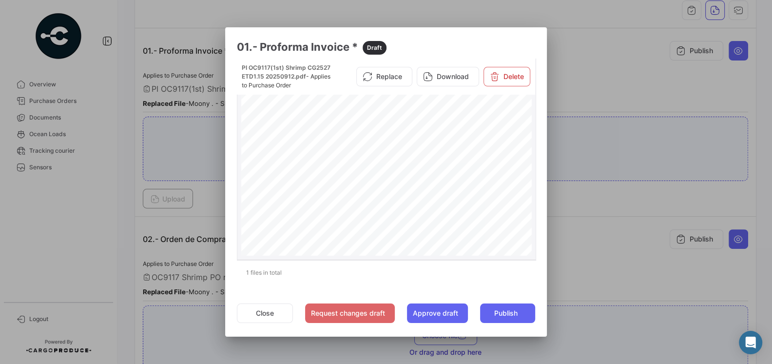
scroll to position [64, 0]
click at [270, 309] on button "Close" at bounding box center [265, 312] width 56 height 19
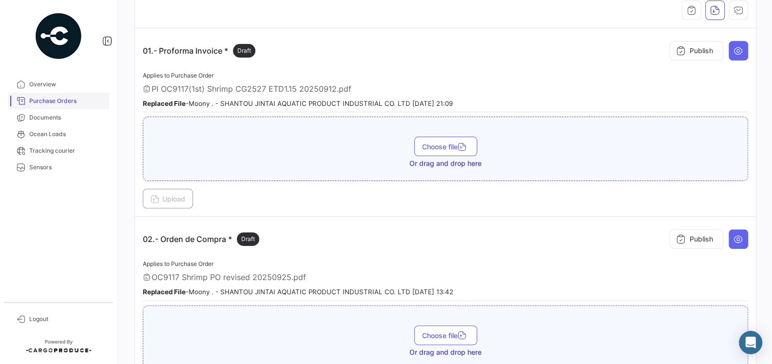
click at [40, 105] on span "Purchase Orders" at bounding box center [67, 100] width 76 height 9
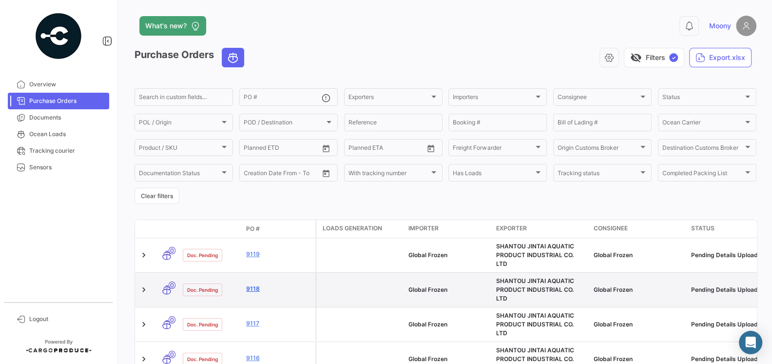
click at [253, 284] on link "9118" at bounding box center [278, 288] width 65 height 9
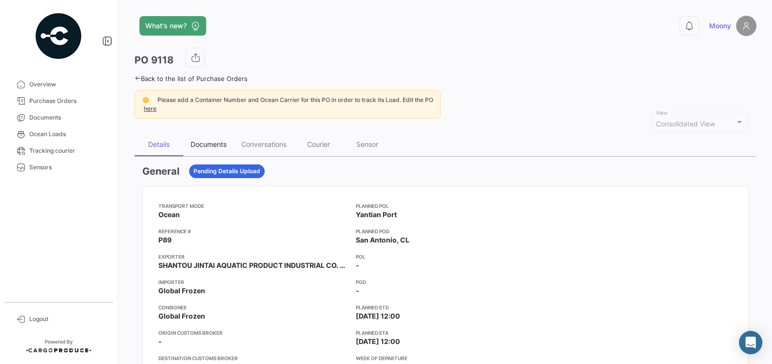
click at [212, 147] on div "Documents" at bounding box center [208, 144] width 51 height 23
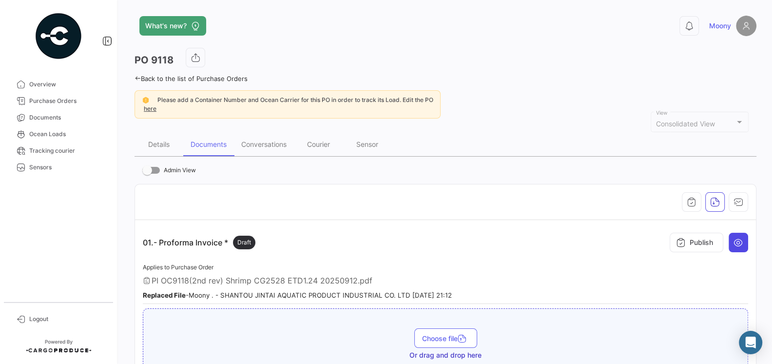
click at [736, 240] on icon at bounding box center [738, 242] width 10 height 10
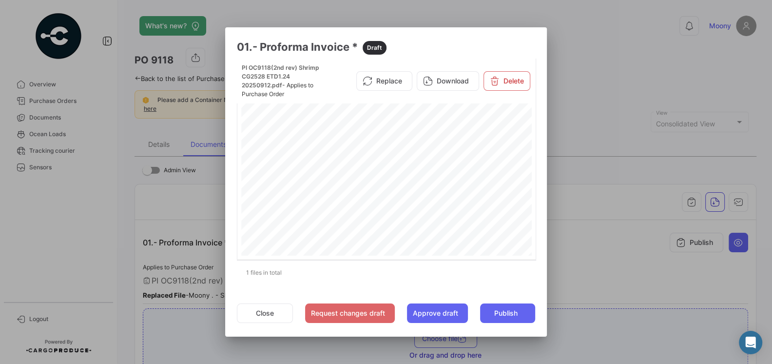
click at [595, 260] on div at bounding box center [386, 182] width 772 height 364
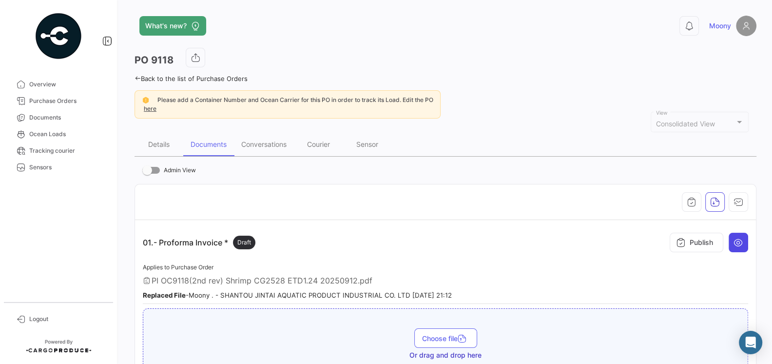
click at [739, 246] on button at bounding box center [738, 241] width 19 height 19
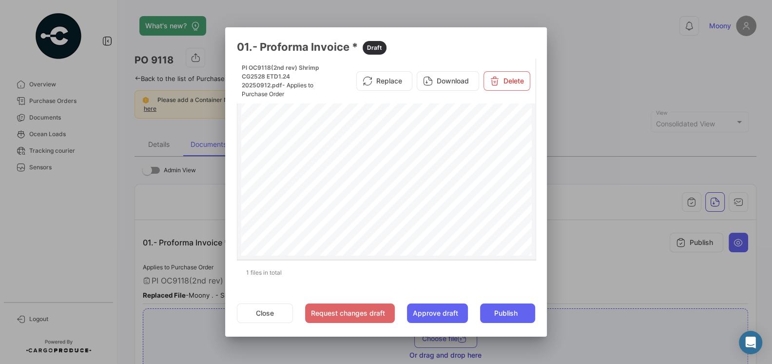
scroll to position [162, 0]
click at [250, 308] on button "Close" at bounding box center [265, 312] width 56 height 19
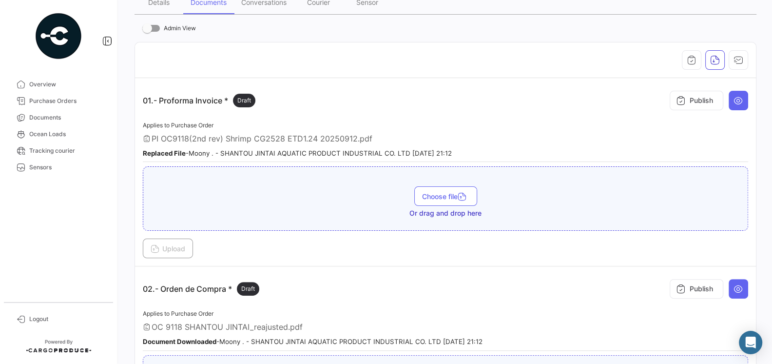
scroll to position [199, 0]
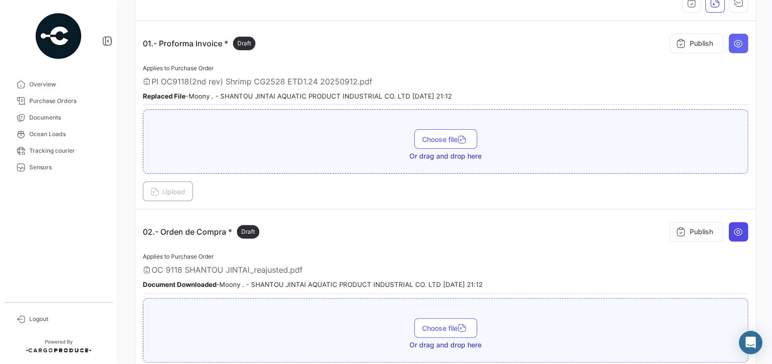
click at [745, 232] on button at bounding box center [738, 231] width 19 height 19
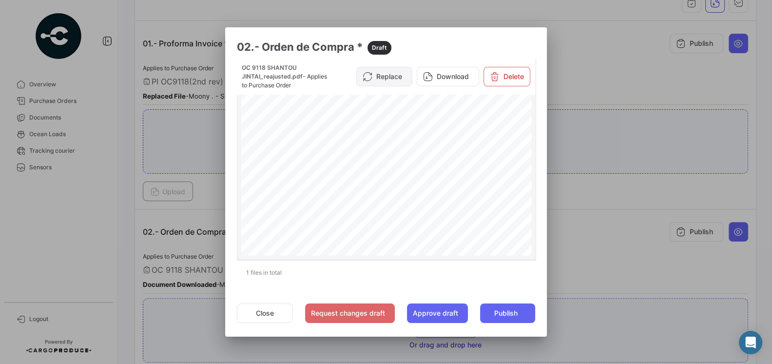
click at [379, 76] on button "Replace" at bounding box center [384, 76] width 56 height 19
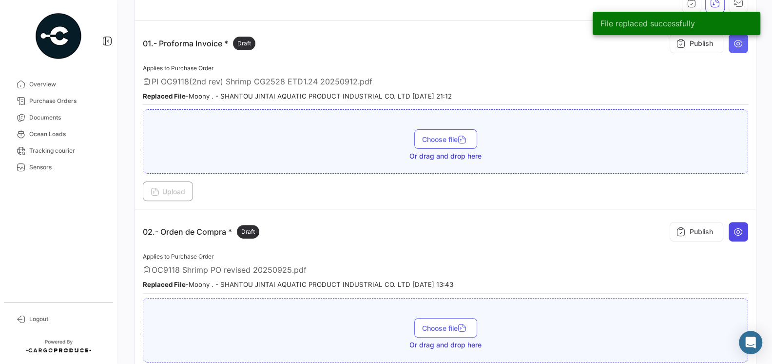
click at [741, 229] on icon at bounding box center [738, 232] width 10 height 10
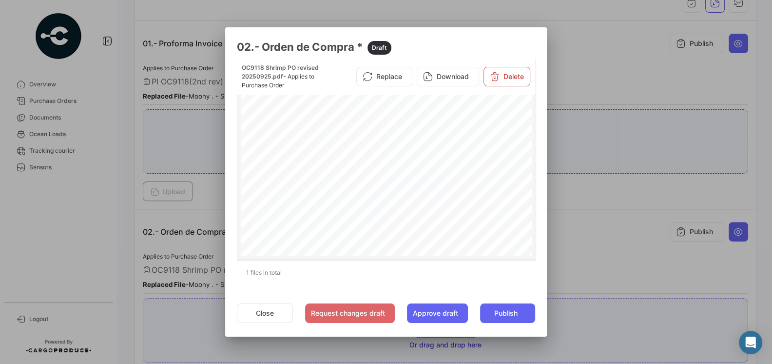
scroll to position [54, 0]
click at [259, 312] on button "Close" at bounding box center [265, 312] width 56 height 19
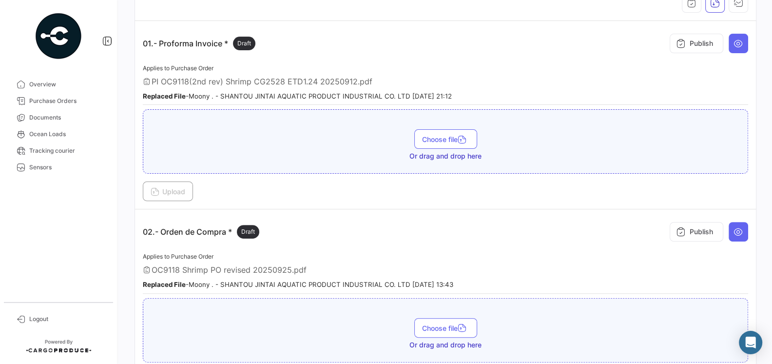
click at [322, 242] on app-document-grouped "02.- Orden de Compra * Draft Publish Applies to Purchase Order OC9118 Shrimp PO…" at bounding box center [445, 303] width 605 height 172
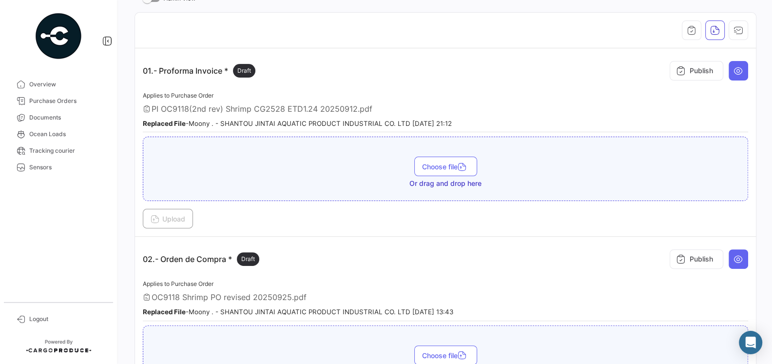
scroll to position [141, 0]
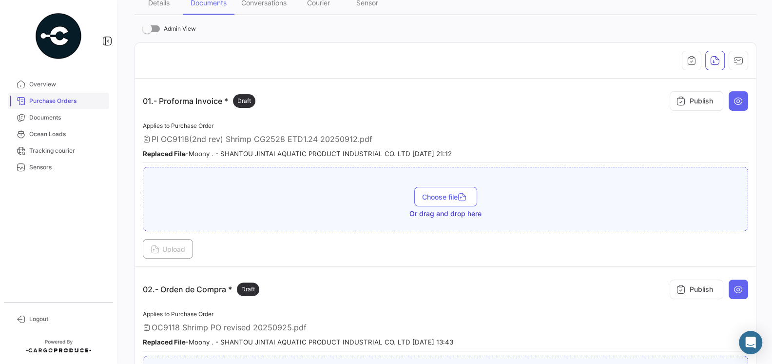
click at [67, 103] on span "Purchase Orders" at bounding box center [67, 100] width 76 height 9
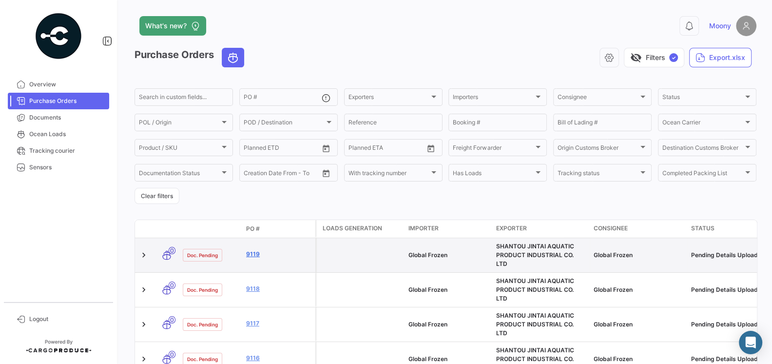
click at [251, 250] on link "9119" at bounding box center [278, 254] width 65 height 9
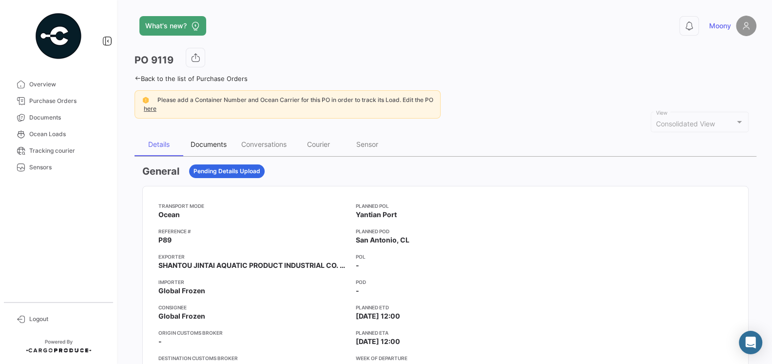
click at [212, 144] on div "Documents" at bounding box center [209, 144] width 36 height 8
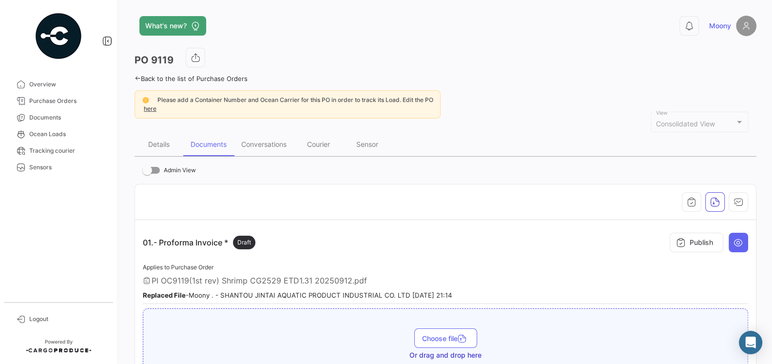
click at [587, 276] on div "PI OC9119(1st rev) Shrimp CG2529 ETD1.31 20250912.pdf" at bounding box center [445, 280] width 605 height 10
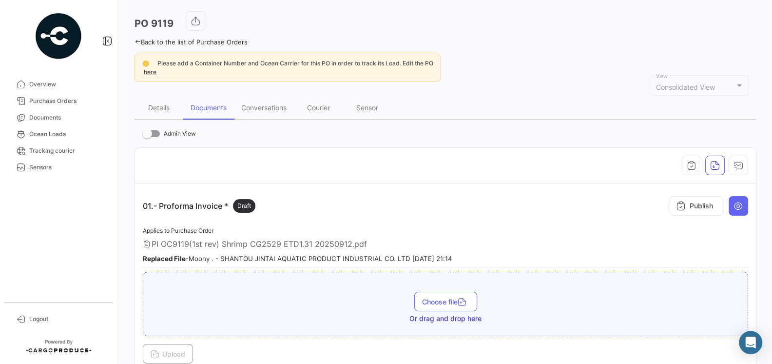
scroll to position [39, 0]
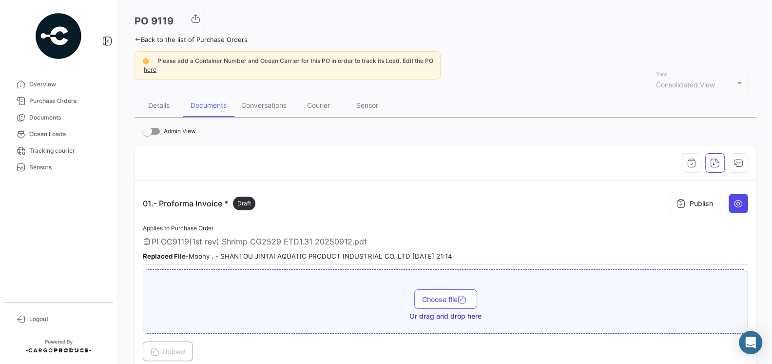
click at [741, 203] on icon at bounding box center [738, 203] width 10 height 10
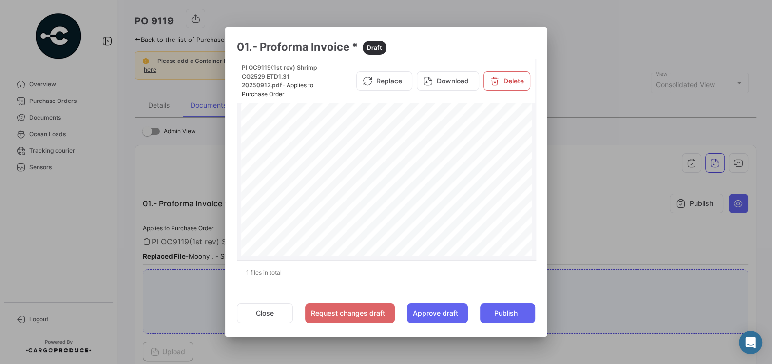
scroll to position [152, 0]
click at [269, 310] on button "Close" at bounding box center [265, 312] width 56 height 19
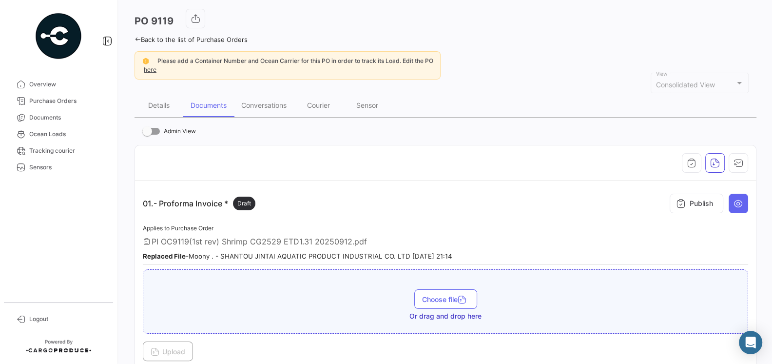
scroll to position [240, 0]
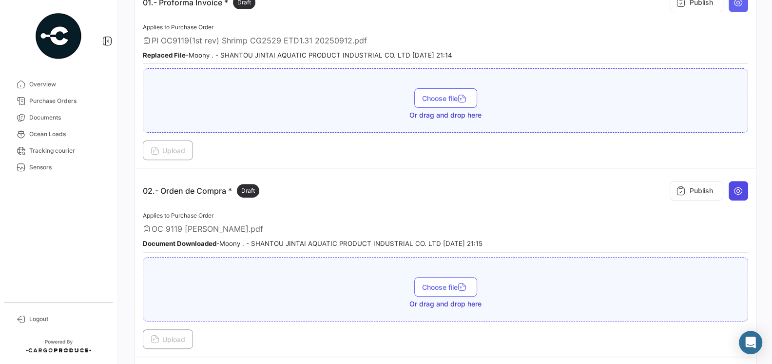
click at [734, 187] on icon at bounding box center [738, 191] width 10 height 10
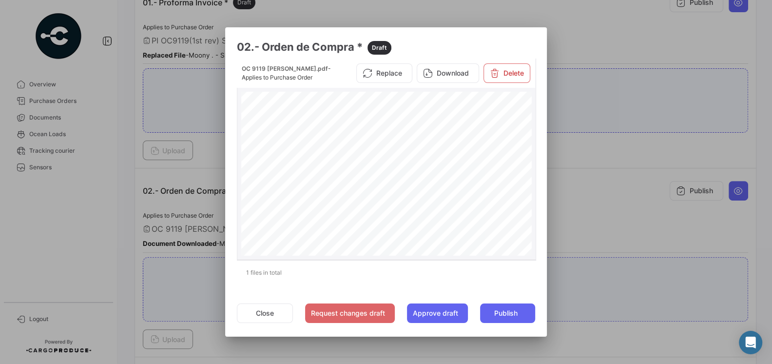
scroll to position [0, 0]
click at [390, 72] on button "Replace" at bounding box center [384, 72] width 56 height 19
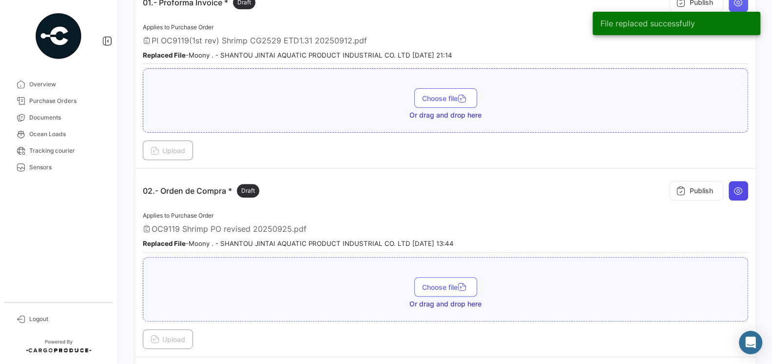
click at [743, 187] on icon at bounding box center [738, 191] width 10 height 10
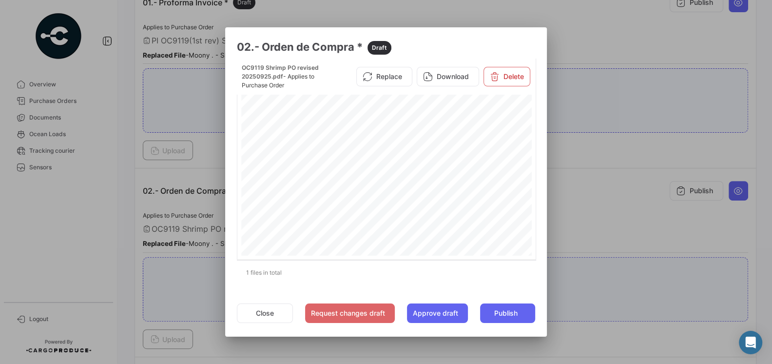
click at [610, 243] on div at bounding box center [386, 182] width 772 height 364
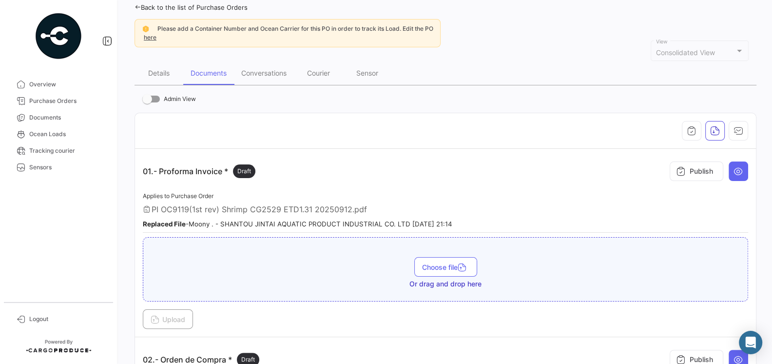
scroll to position [57, 0]
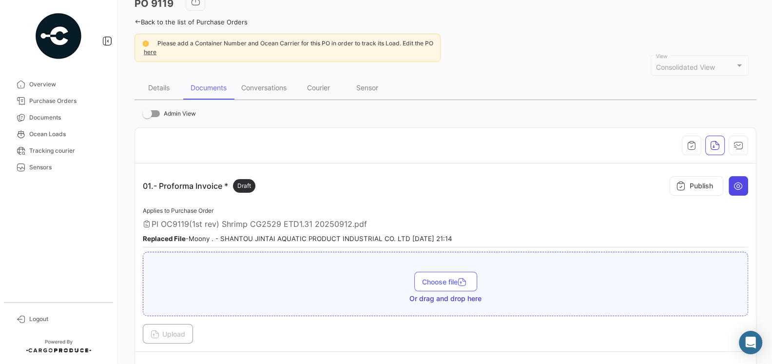
click at [738, 190] on button at bounding box center [738, 185] width 19 height 19
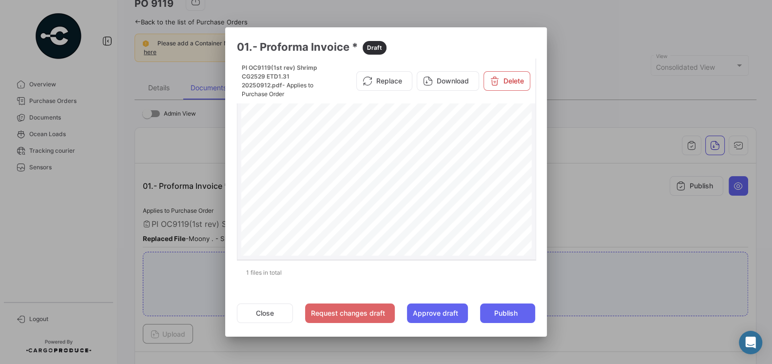
scroll to position [176, 0]
click at [278, 316] on button "Close" at bounding box center [265, 312] width 56 height 19
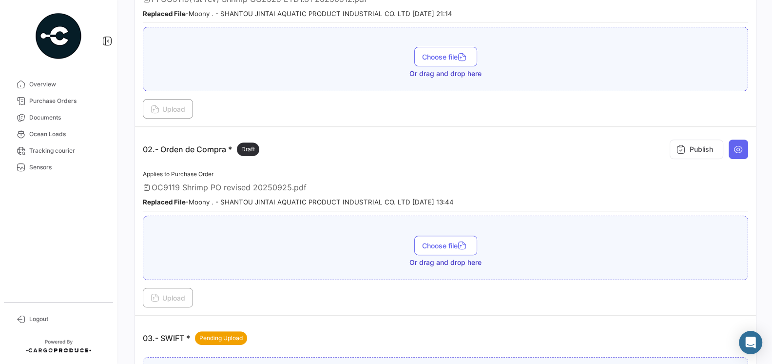
scroll to position [339, 0]
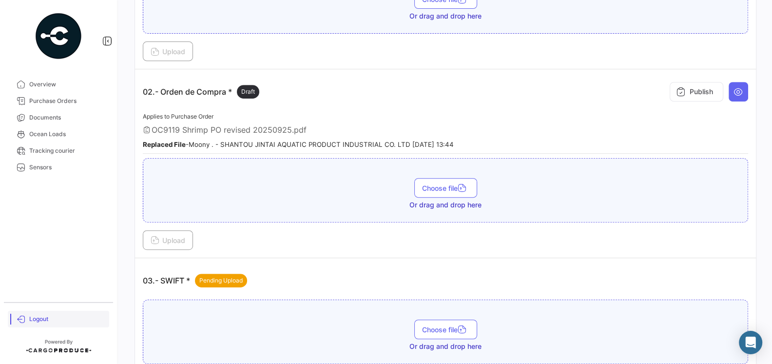
click at [33, 321] on span "Logout" at bounding box center [67, 318] width 76 height 9
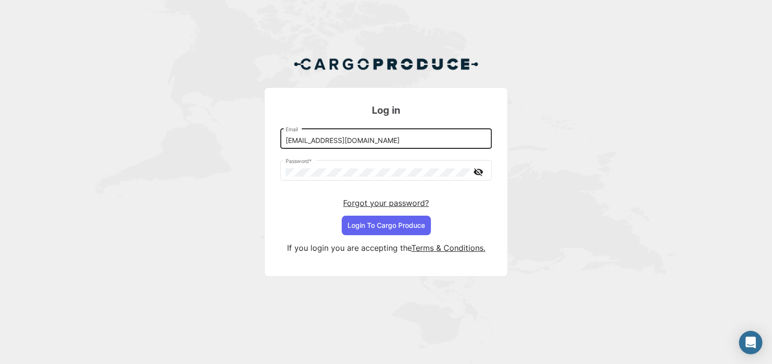
click at [347, 133] on div "[EMAIL_ADDRESS][DOMAIN_NAME] Email" at bounding box center [386, 138] width 201 height 22
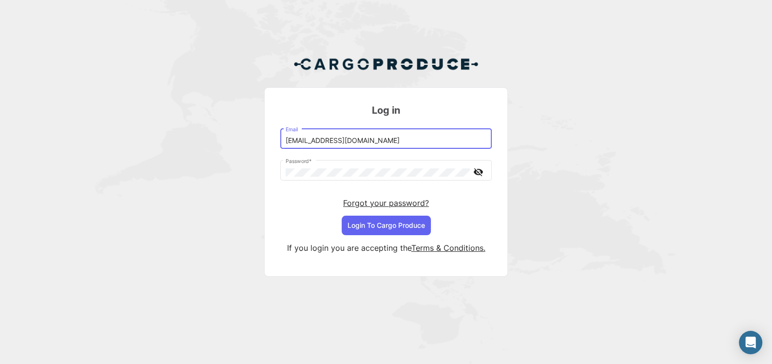
click at [357, 140] on input "[EMAIL_ADDRESS][DOMAIN_NAME]" at bounding box center [386, 140] width 201 height 8
type input "[EMAIL_ADDRESS][DOMAIN_NAME]"
click at [385, 223] on button "Login To Cargo Produce" at bounding box center [386, 224] width 89 height 19
